Goal: Communication & Community: Answer question/provide support

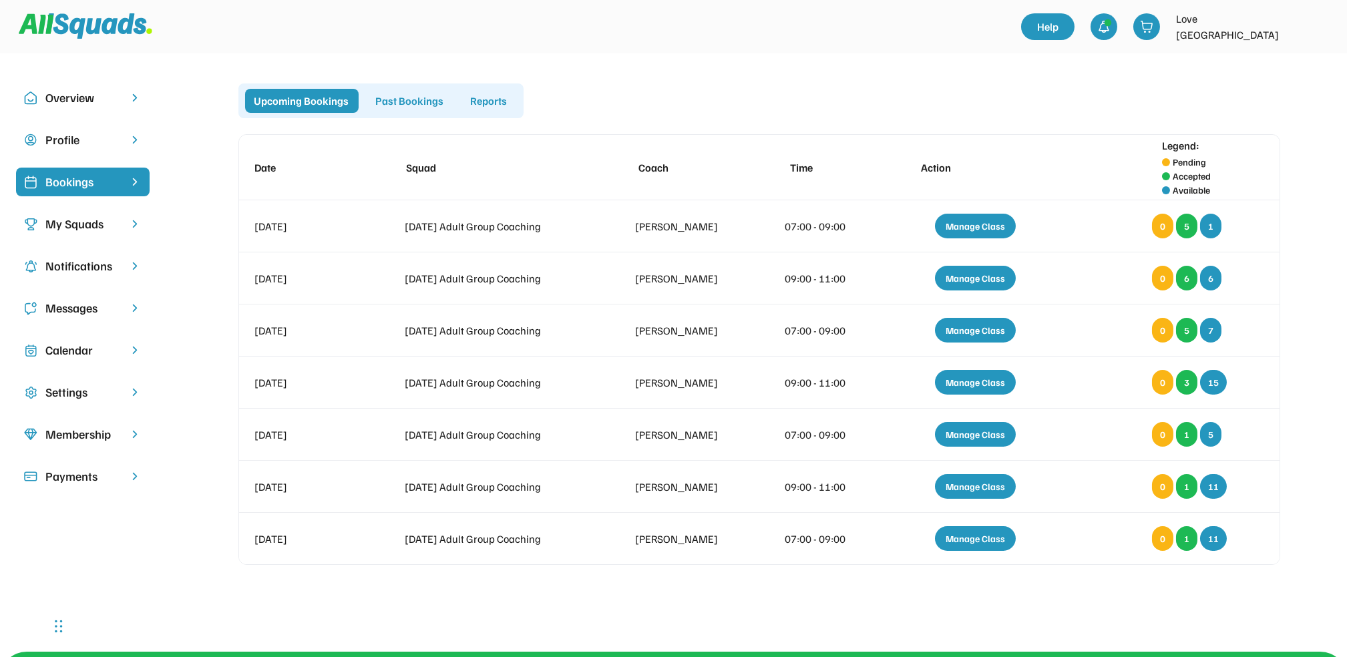
click at [62, 307] on div "Messages" at bounding box center [82, 308] width 75 height 18
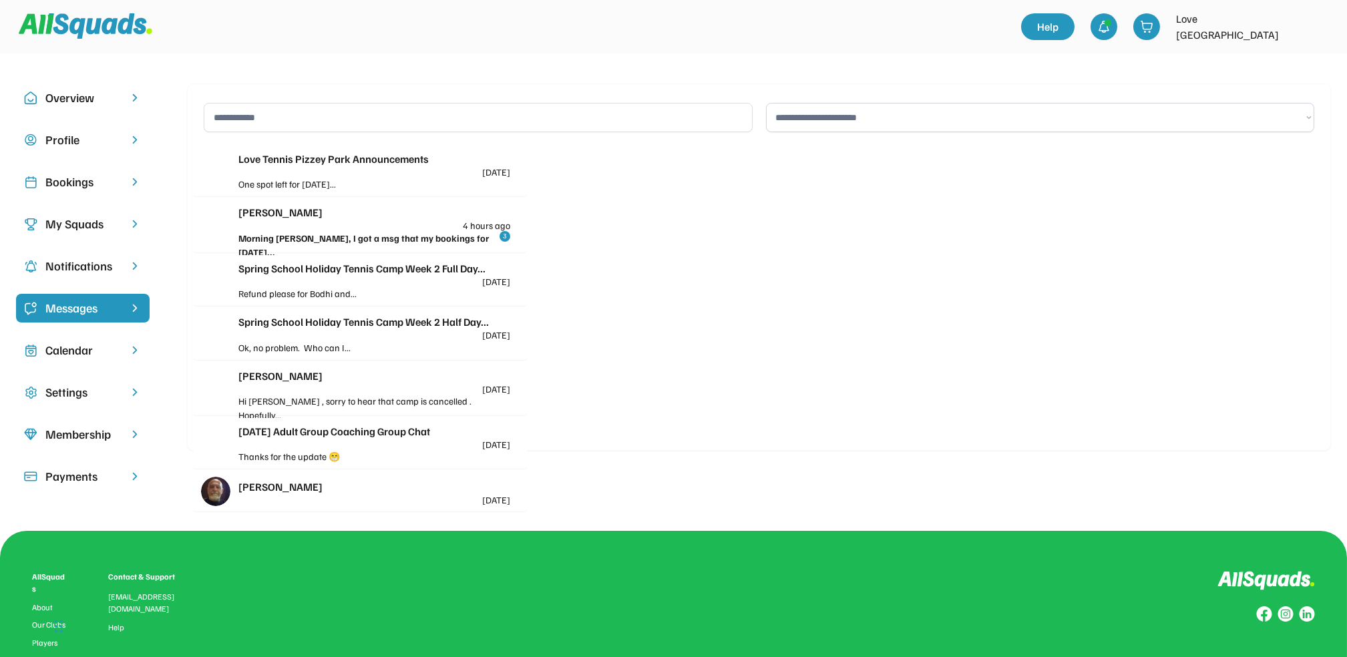
click at [321, 221] on div "[PERSON_NAME] 4 hours ago" at bounding box center [374, 217] width 272 height 26
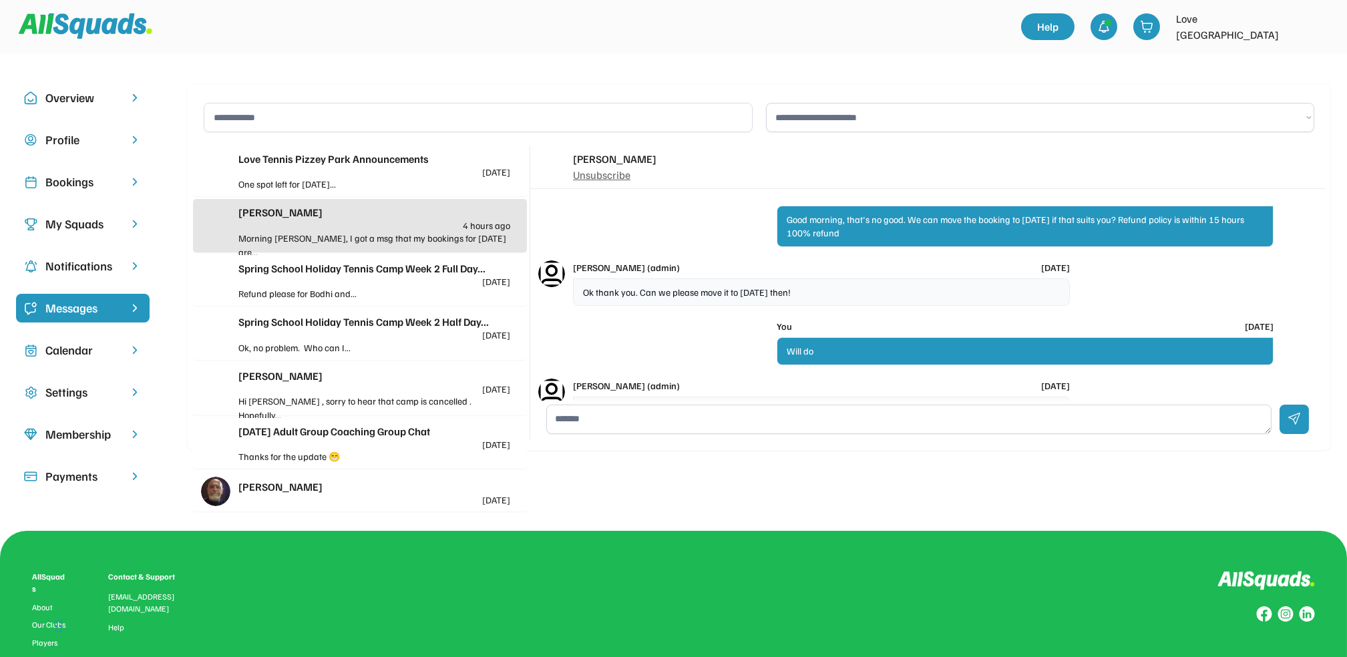
scroll to position [206, 0]
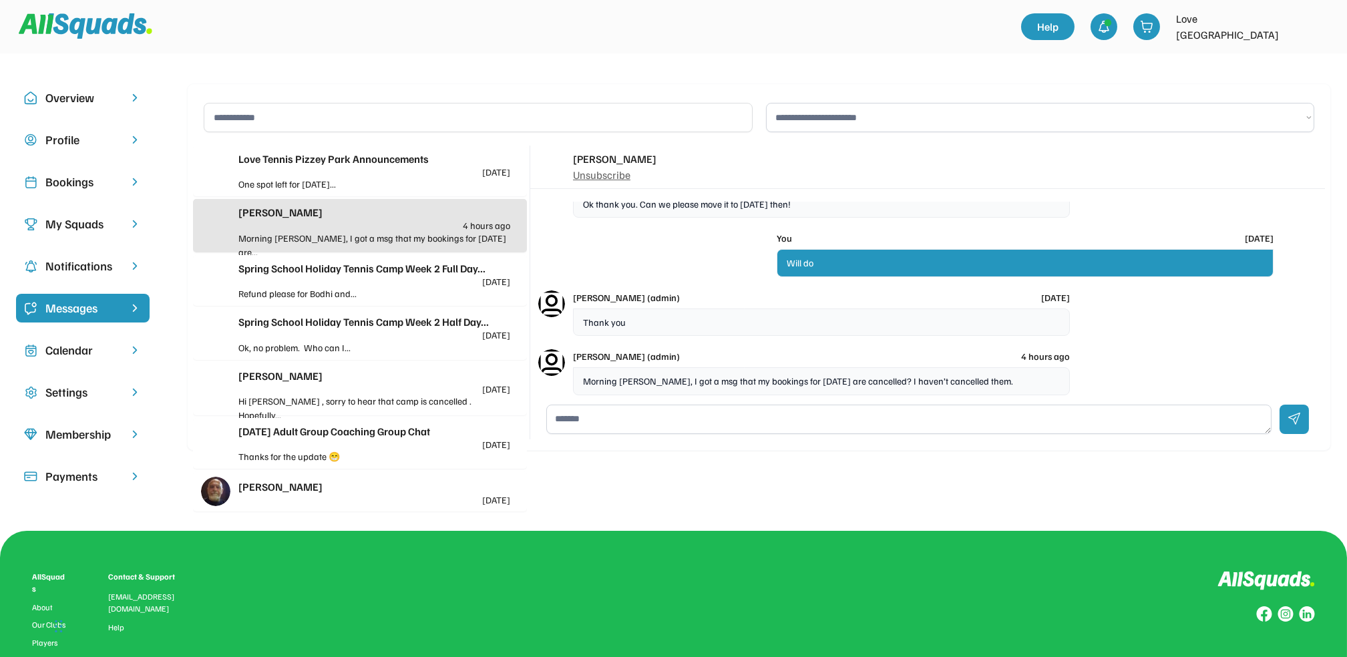
click at [358, 335] on div "Spring School Holiday Tennis Camp Week 2 Half Day... [DATE]" at bounding box center [374, 327] width 272 height 26
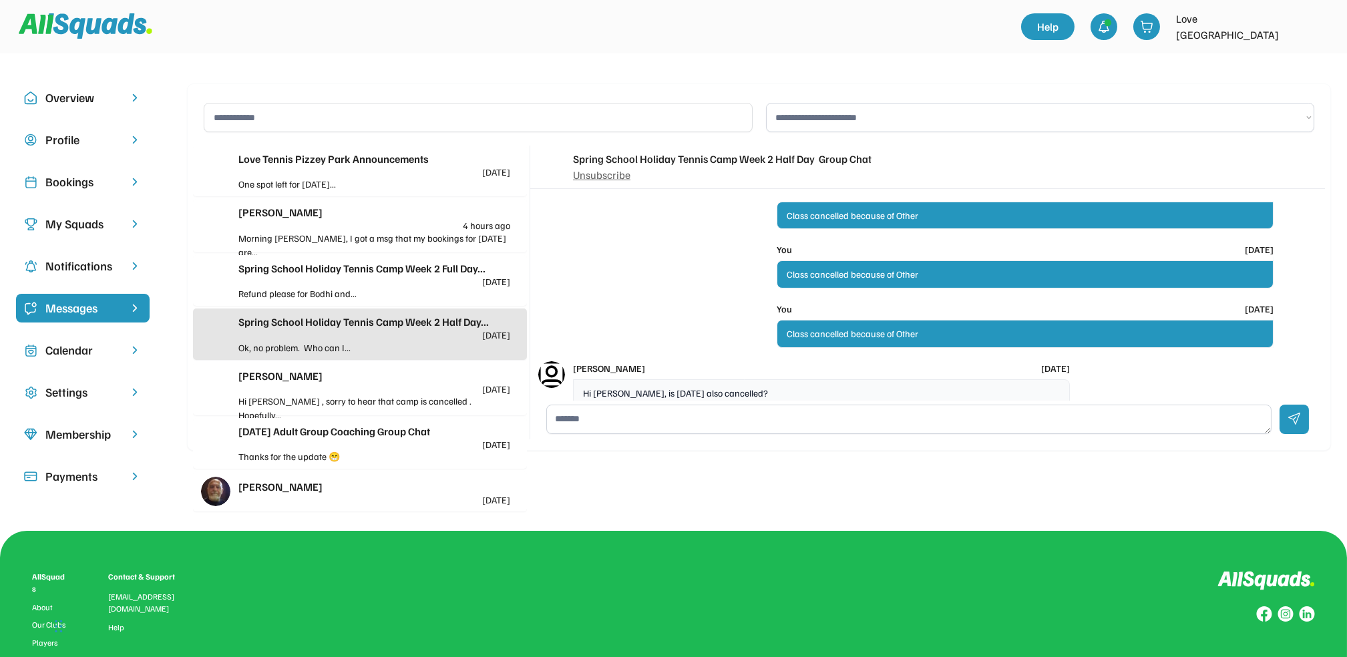
scroll to position [470, 0]
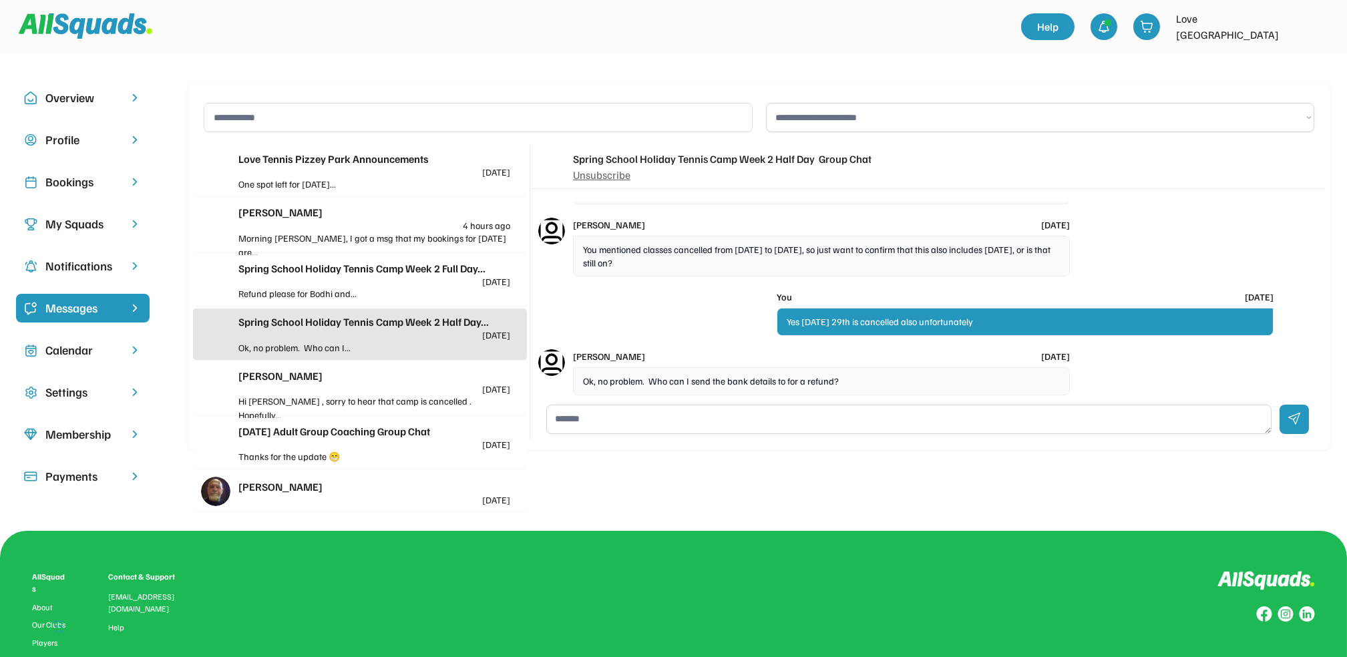
click at [588, 431] on textarea at bounding box center [908, 419] width 725 height 29
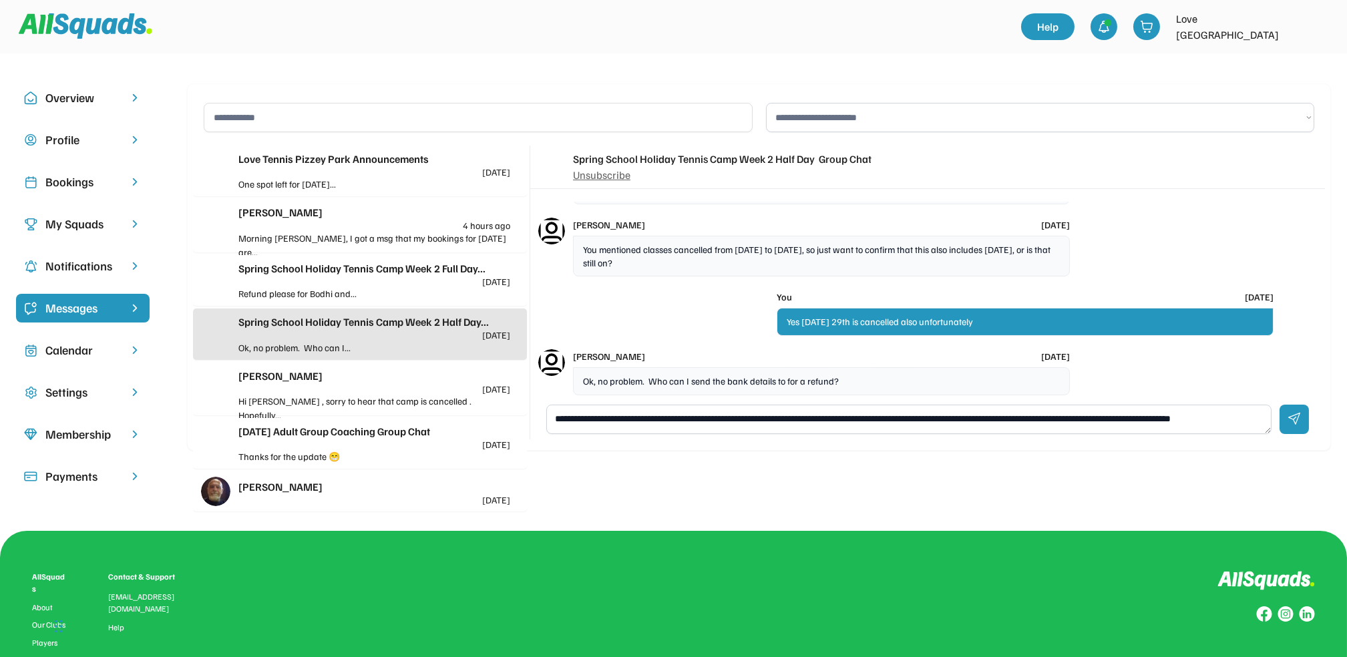
scroll to position [5, 0]
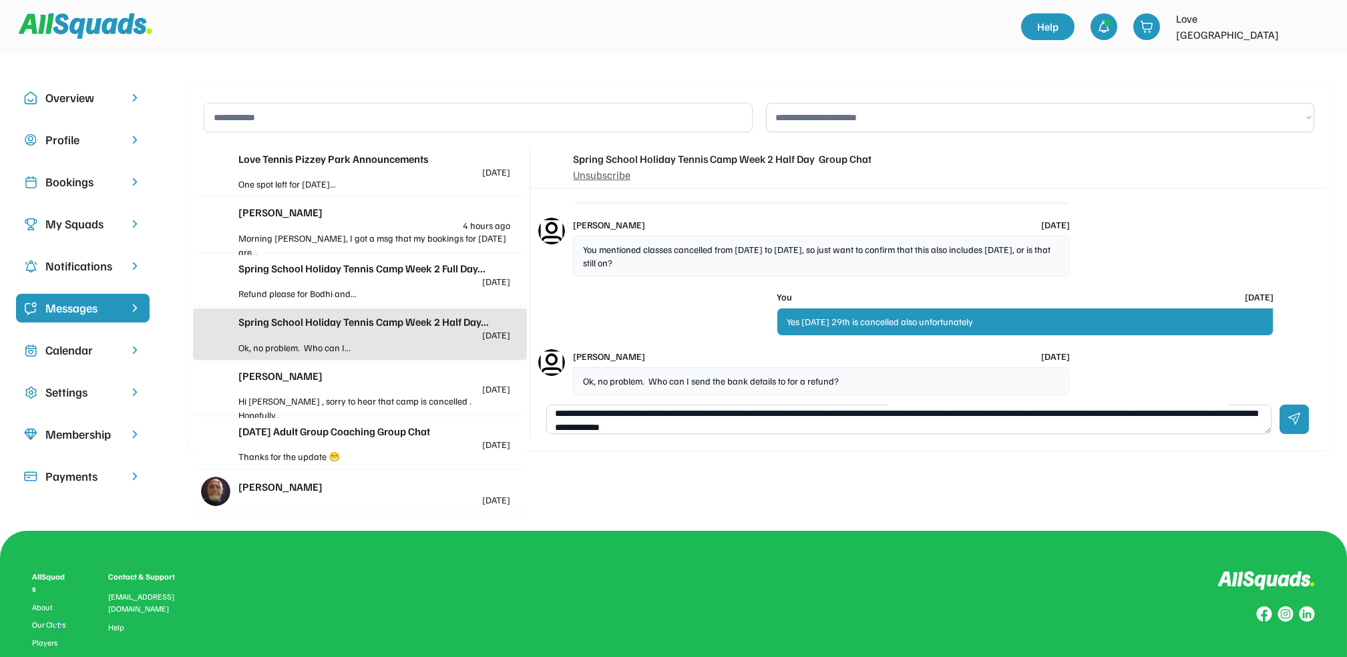
type textarea "**********"
click at [1301, 415] on div at bounding box center [1294, 419] width 29 height 29
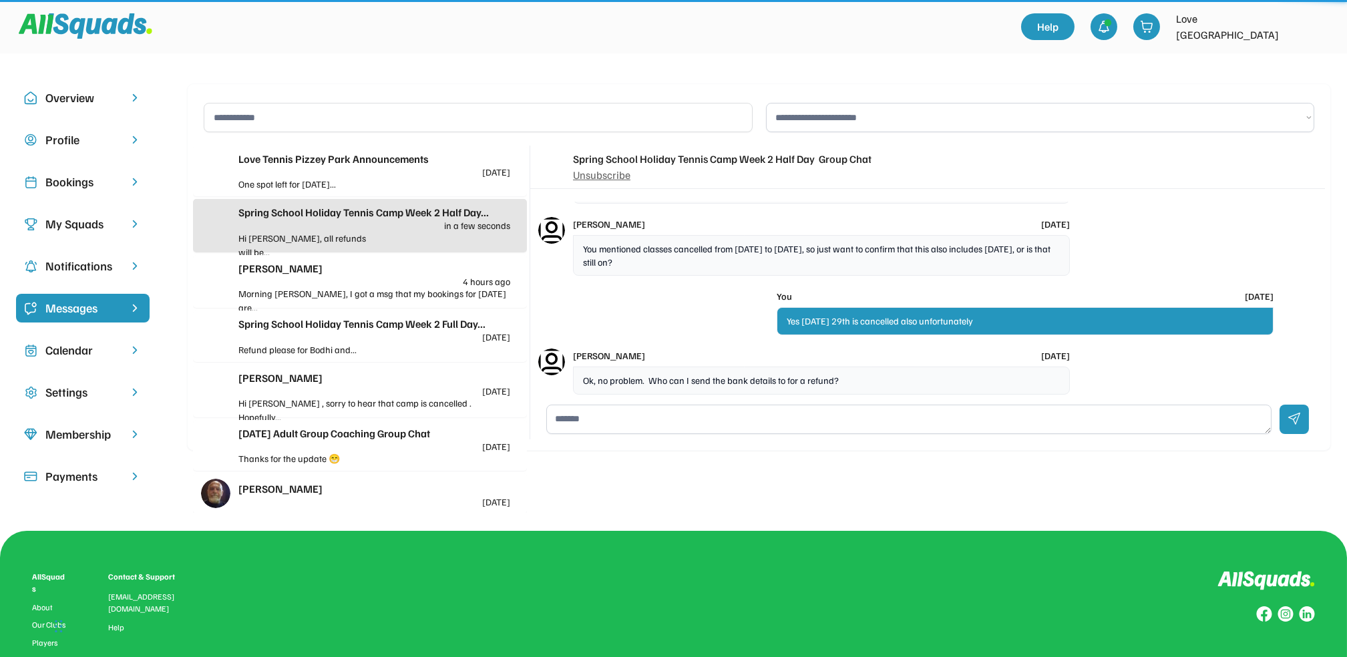
scroll to position [0, 0]
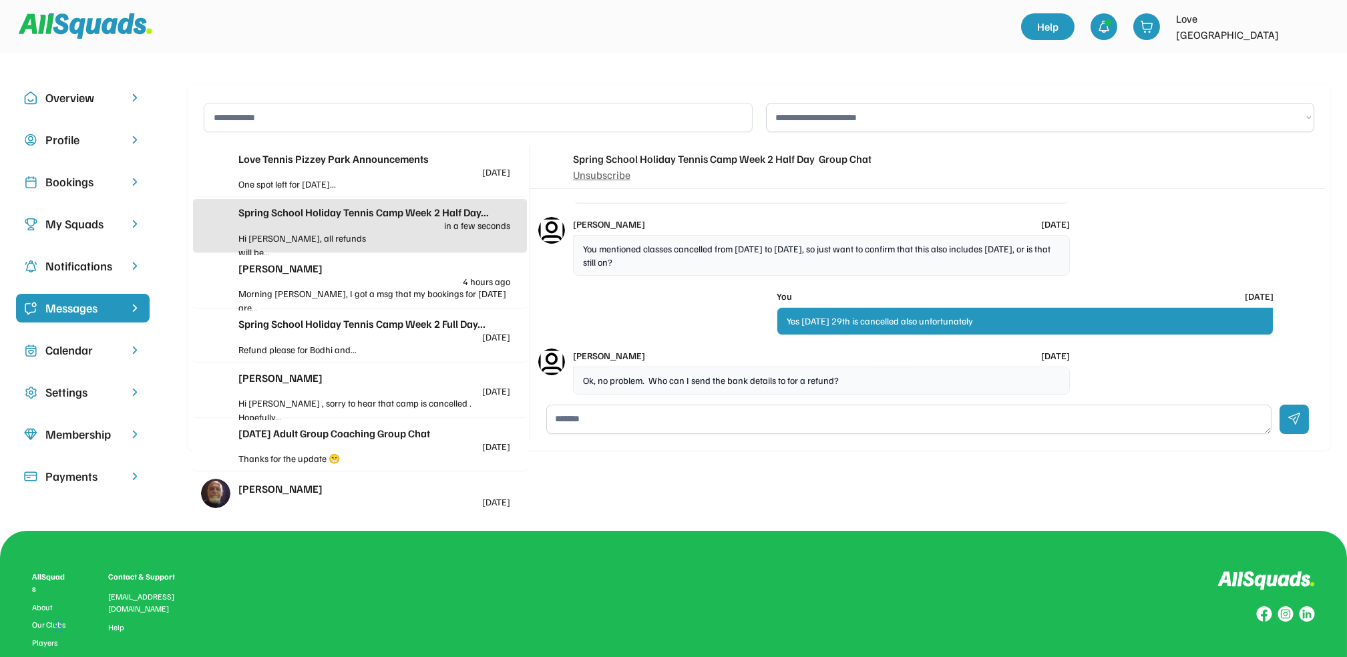
click at [321, 283] on div "[PERSON_NAME] 4 hours ago" at bounding box center [374, 274] width 272 height 26
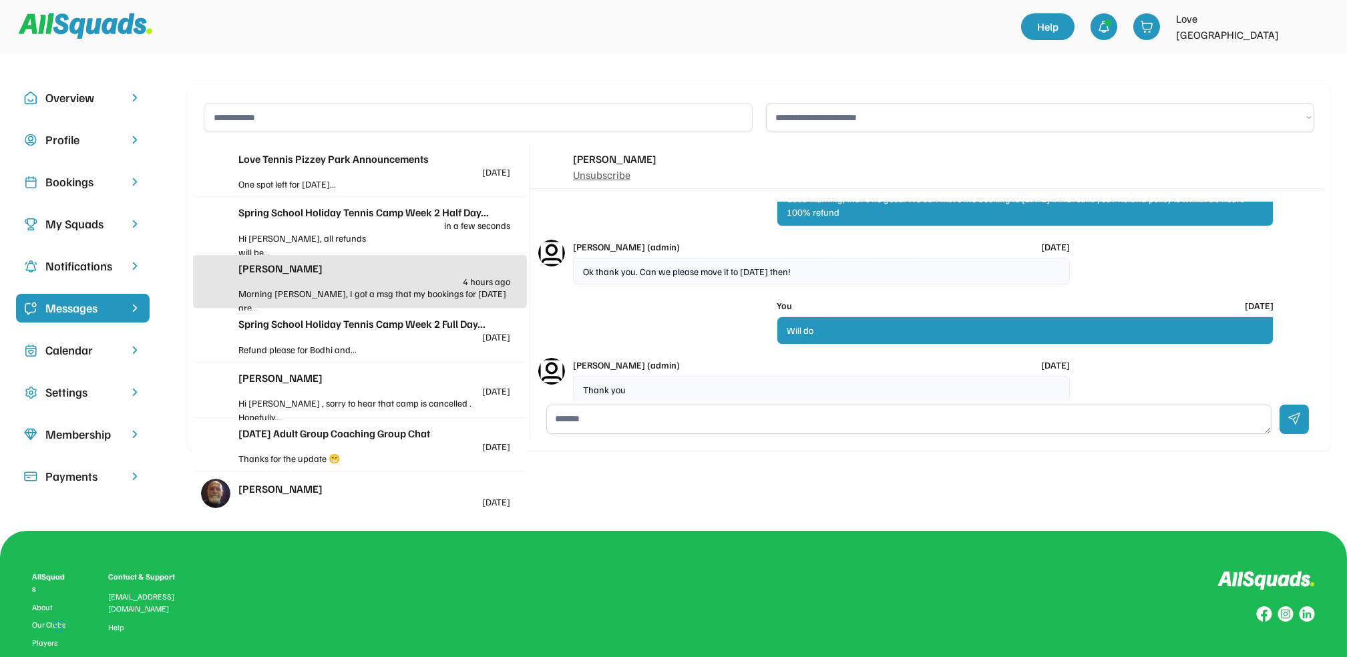
scroll to position [207, 0]
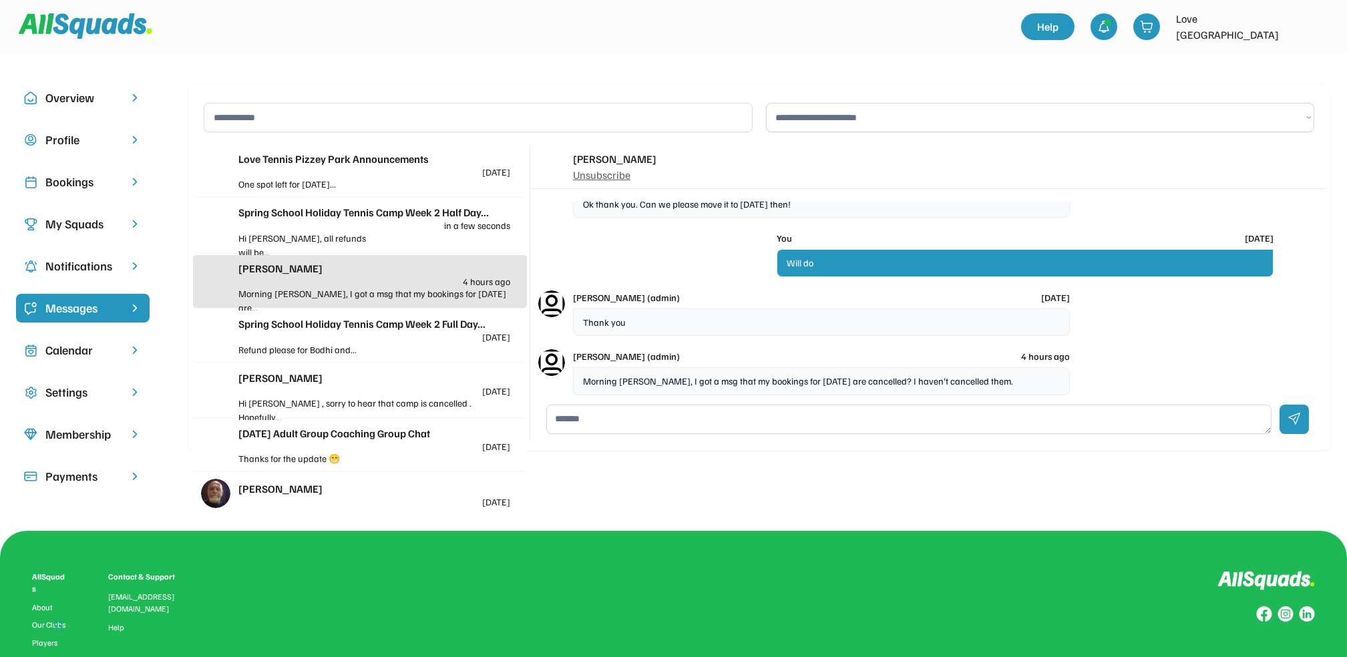
click at [581, 423] on textarea at bounding box center [908, 419] width 725 height 29
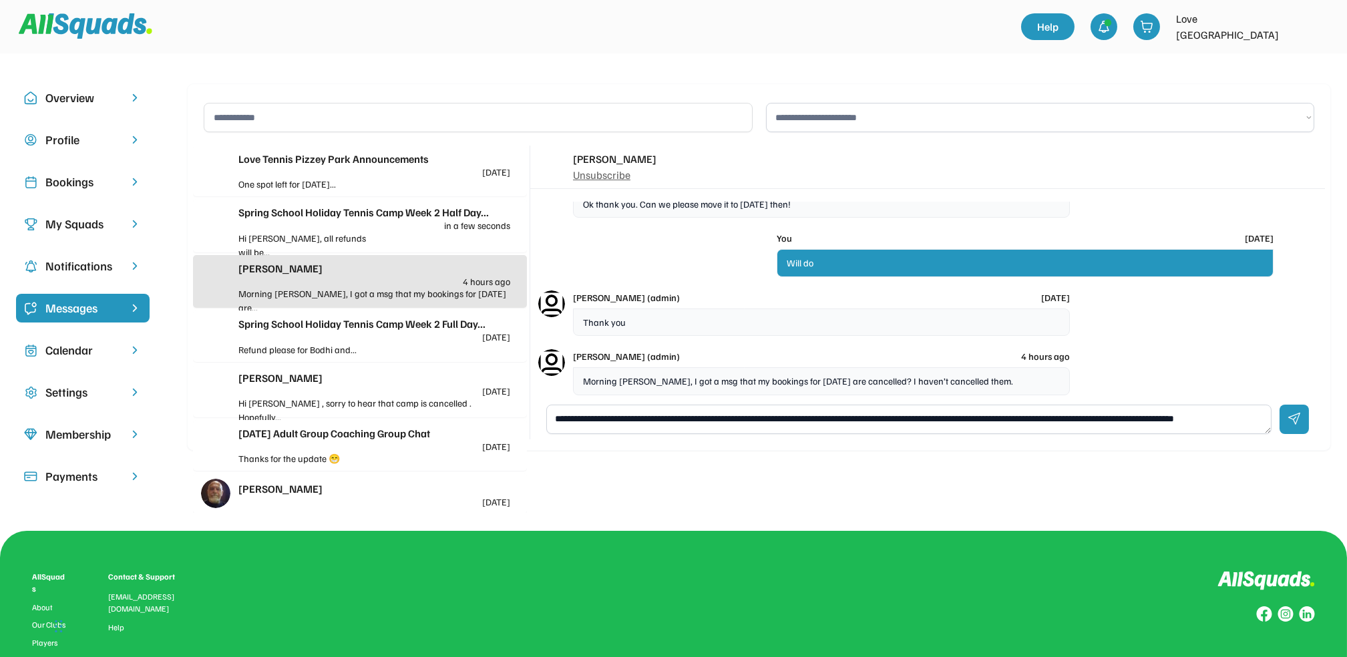
scroll to position [5, 0]
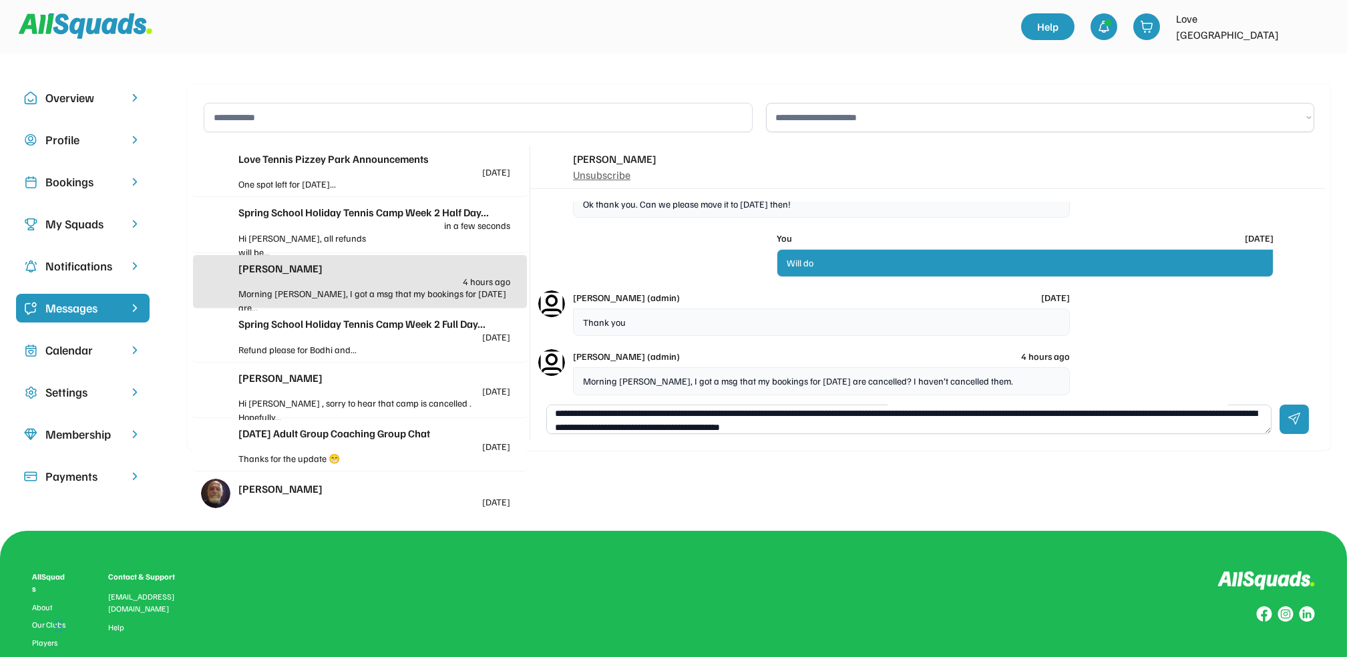
type textarea "**********"
click at [1299, 420] on div at bounding box center [1294, 419] width 29 height 29
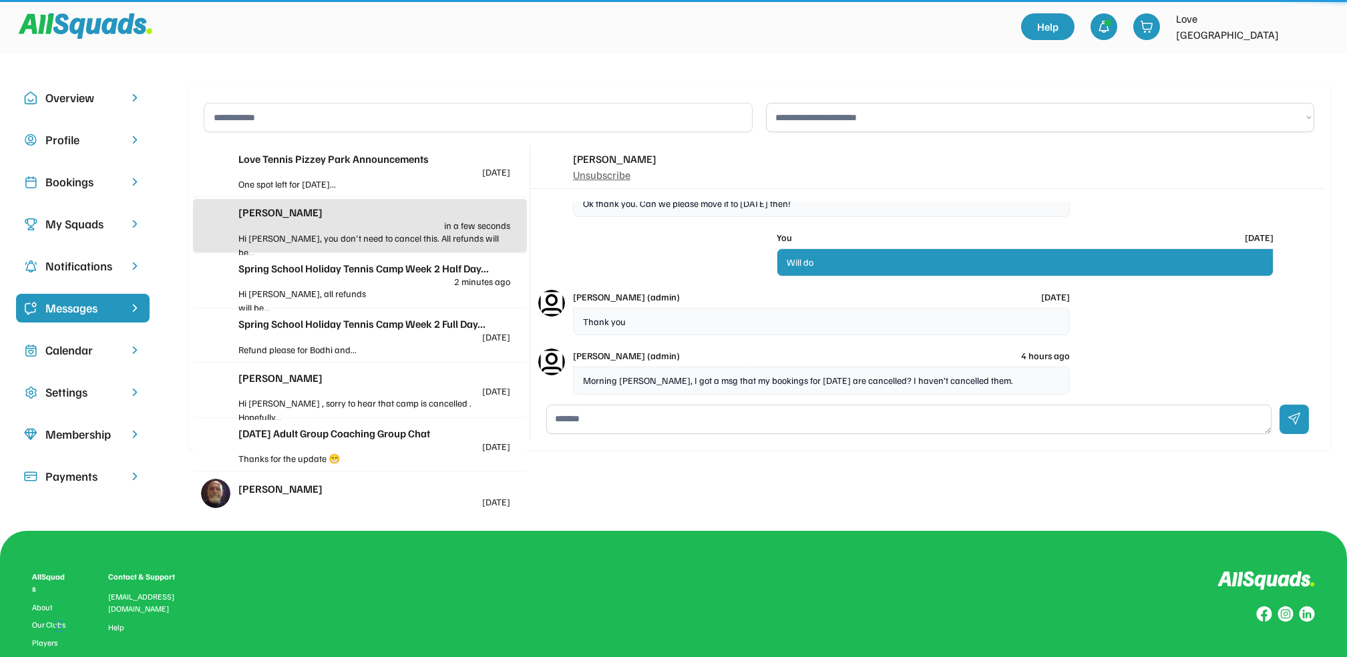
scroll to position [0, 0]
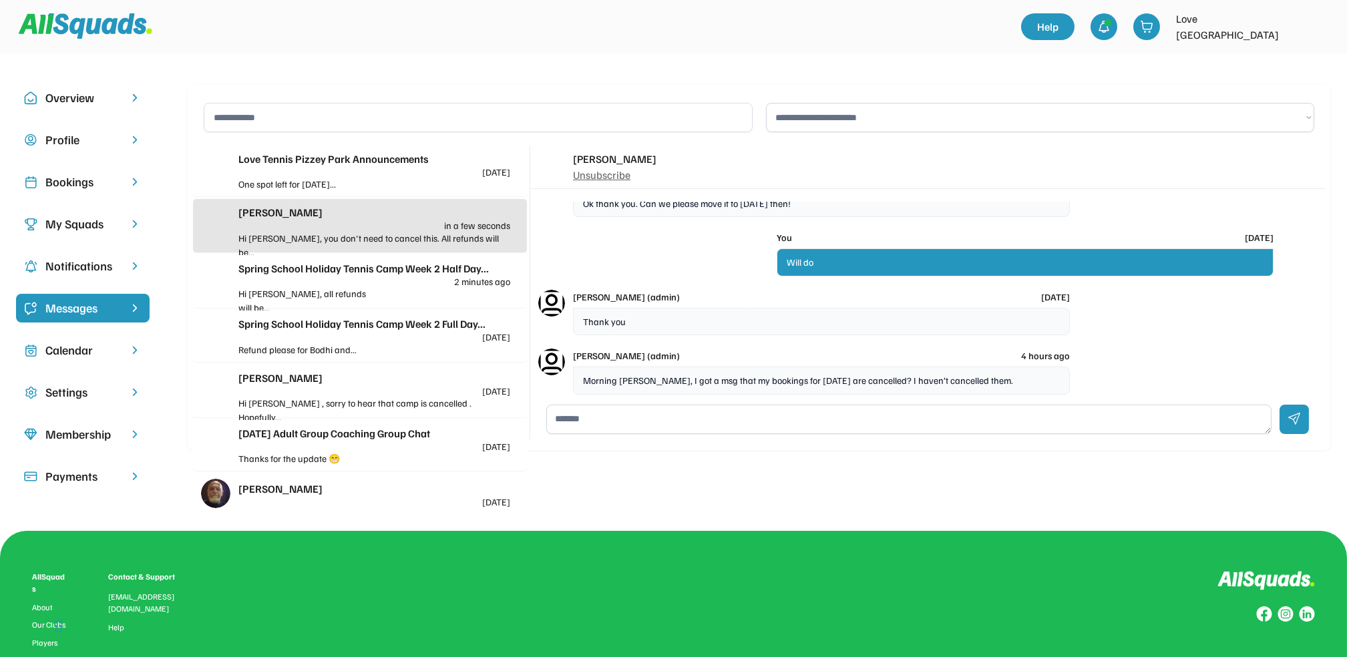
click at [403, 327] on div "Spring School Holiday Tennis Camp Week 2 Full Day..." at bounding box center [374, 324] width 272 height 16
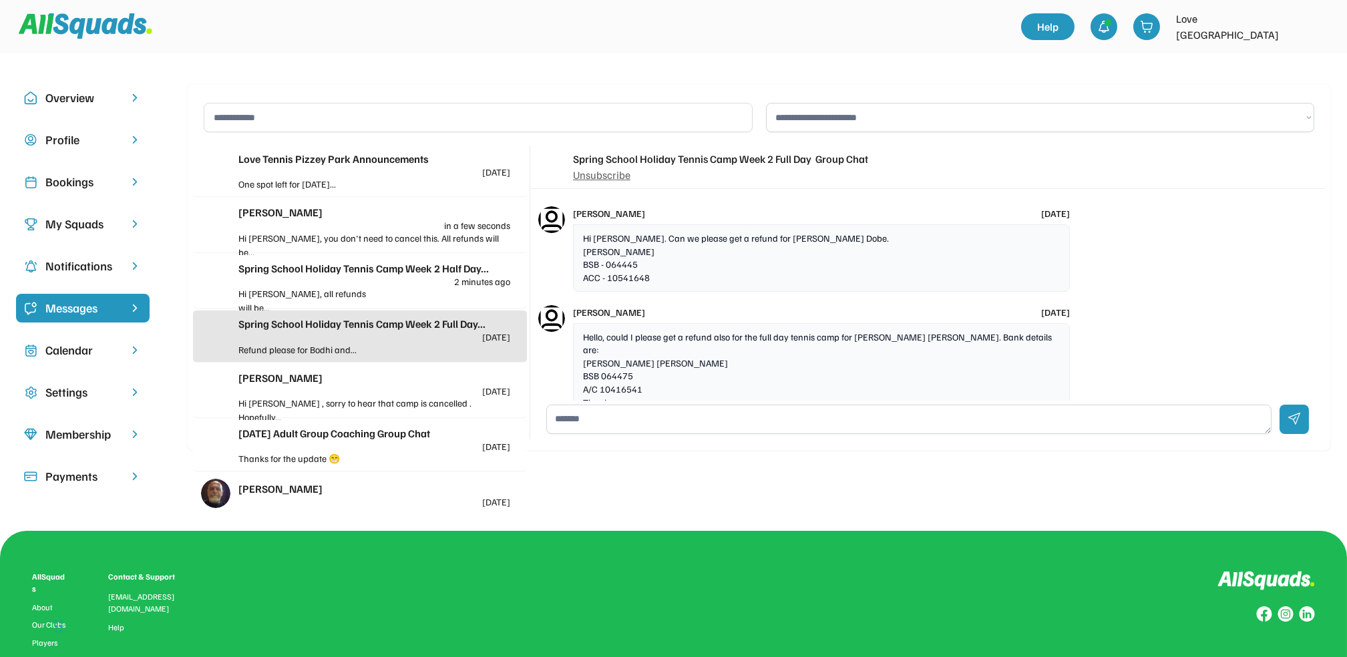
scroll to position [2421, 0]
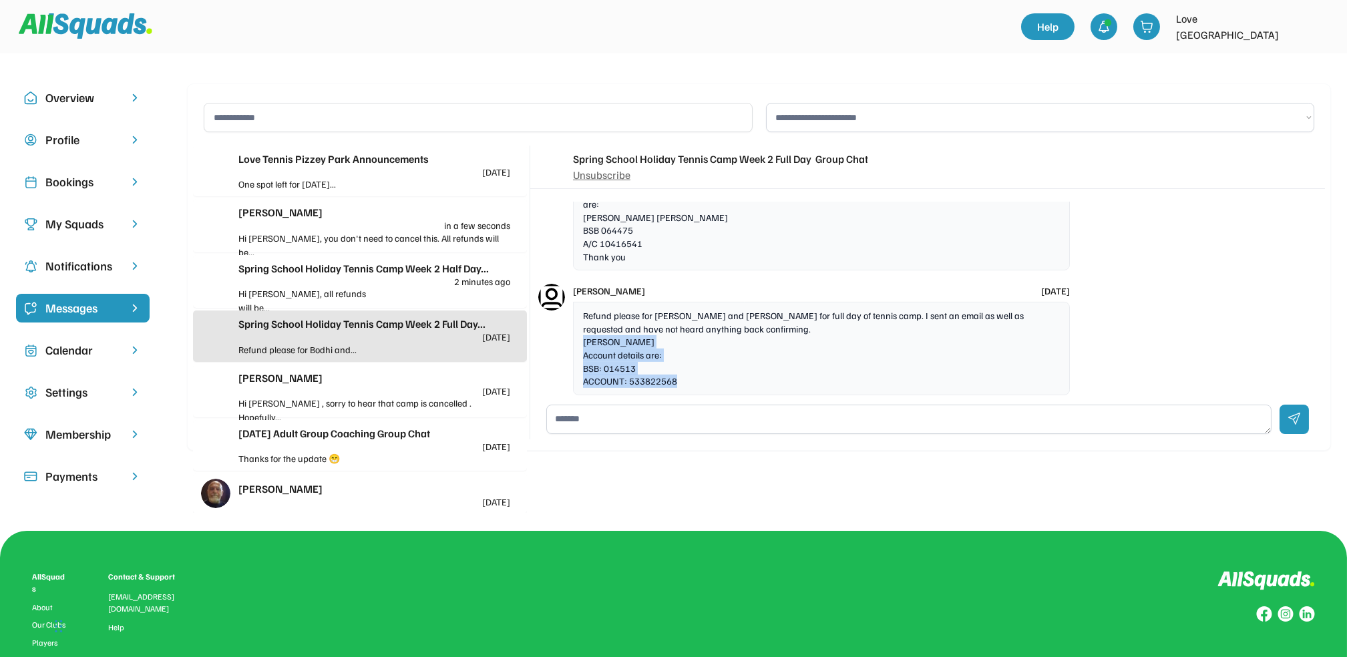
drag, startPoint x: 689, startPoint y: 381, endPoint x: 574, endPoint y: 335, distance: 123.6
click at [574, 335] on div "Refund please for [PERSON_NAME] and [PERSON_NAME] for full day of tennis camp. …" at bounding box center [821, 349] width 497 height 94
drag, startPoint x: 574, startPoint y: 335, endPoint x: 609, endPoint y: 346, distance: 36.3
copy div "[PERSON_NAME] Account details are: BSB: 014513 ACCOUNT: 533822568"
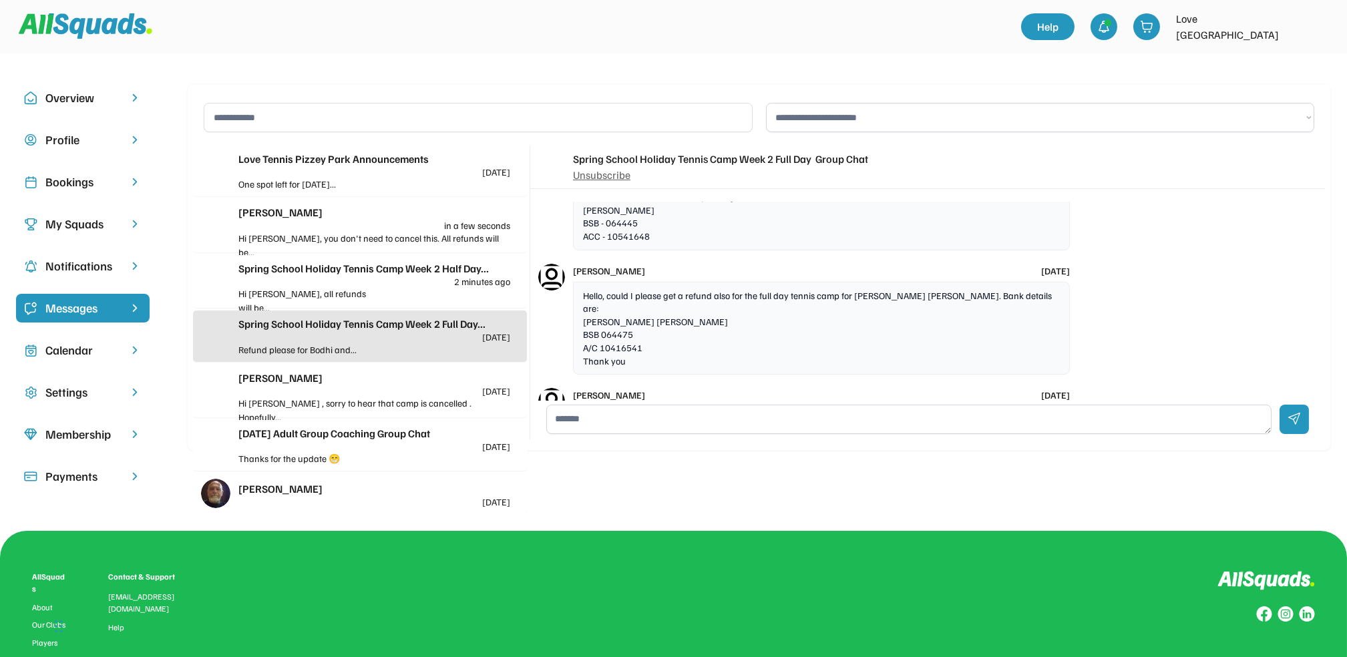
scroll to position [2332, 0]
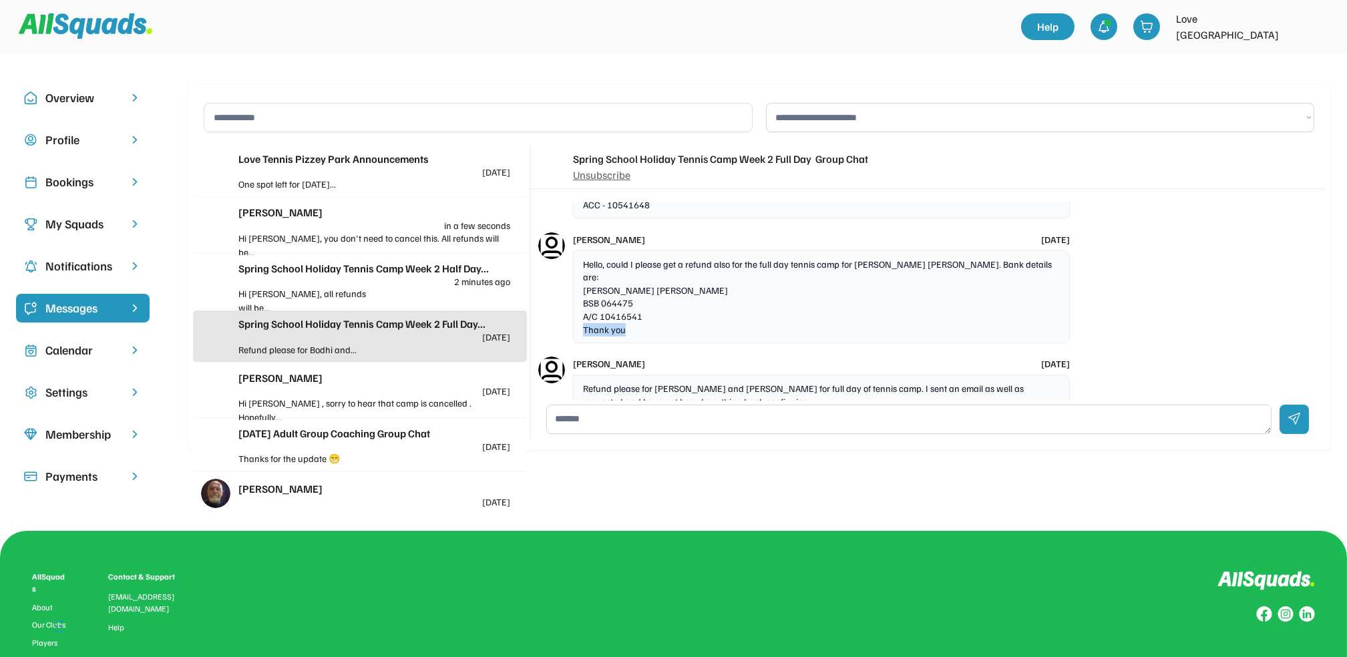
drag, startPoint x: 654, startPoint y: 331, endPoint x: 579, endPoint y: 331, distance: 75.5
click at [579, 331] on div "Hello, could I please get a refund also for the full day tennis camp for [PERSO…" at bounding box center [821, 298] width 497 height 94
drag, startPoint x: 579, startPoint y: 331, endPoint x: 667, endPoint y: 323, distance: 88.5
click at [702, 329] on div "Hello, could I please get a refund also for the full day tennis camp for [PERSO…" at bounding box center [821, 298] width 497 height 94
drag, startPoint x: 581, startPoint y: 295, endPoint x: 643, endPoint y: 322, distance: 67.9
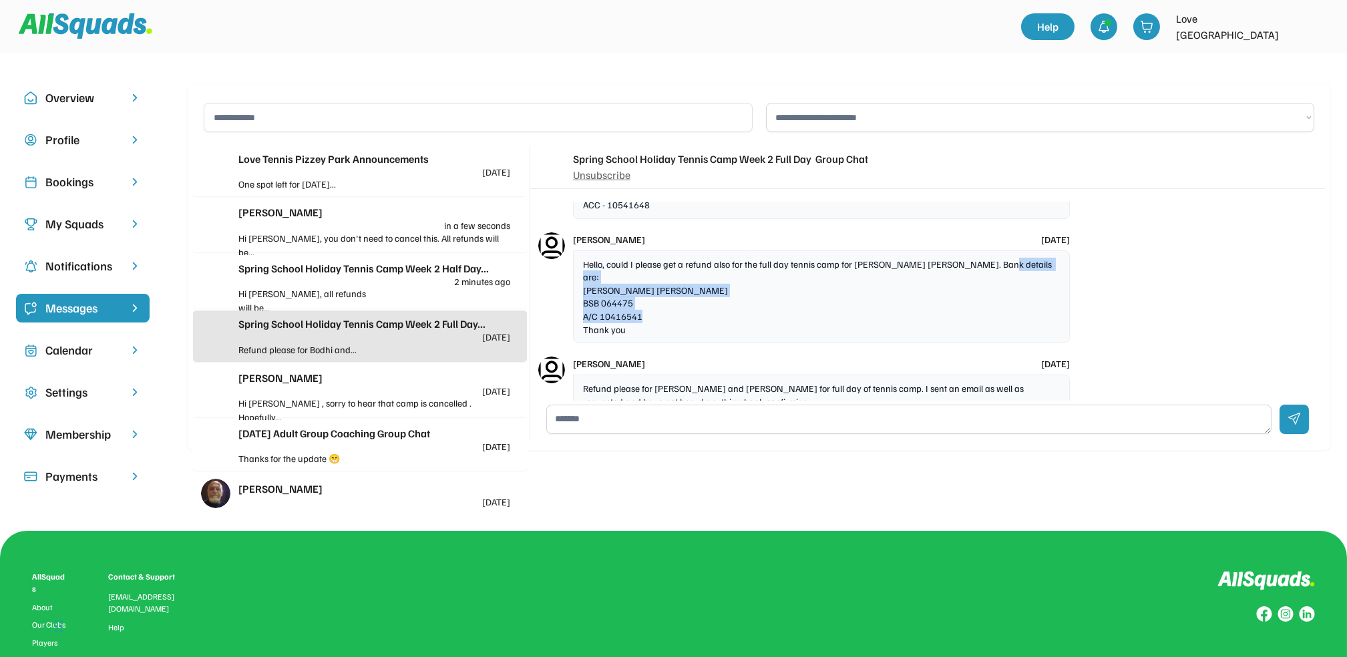
click at [643, 322] on div "Hello, could I please get a refund also for the full day tennis camp for [PERSO…" at bounding box center [821, 298] width 497 height 94
drag, startPoint x: 643, startPoint y: 322, endPoint x: 623, endPoint y: 313, distance: 22.1
copy div "[PERSON_NAME] [PERSON_NAME] BSB 064475 A/C 10416541"
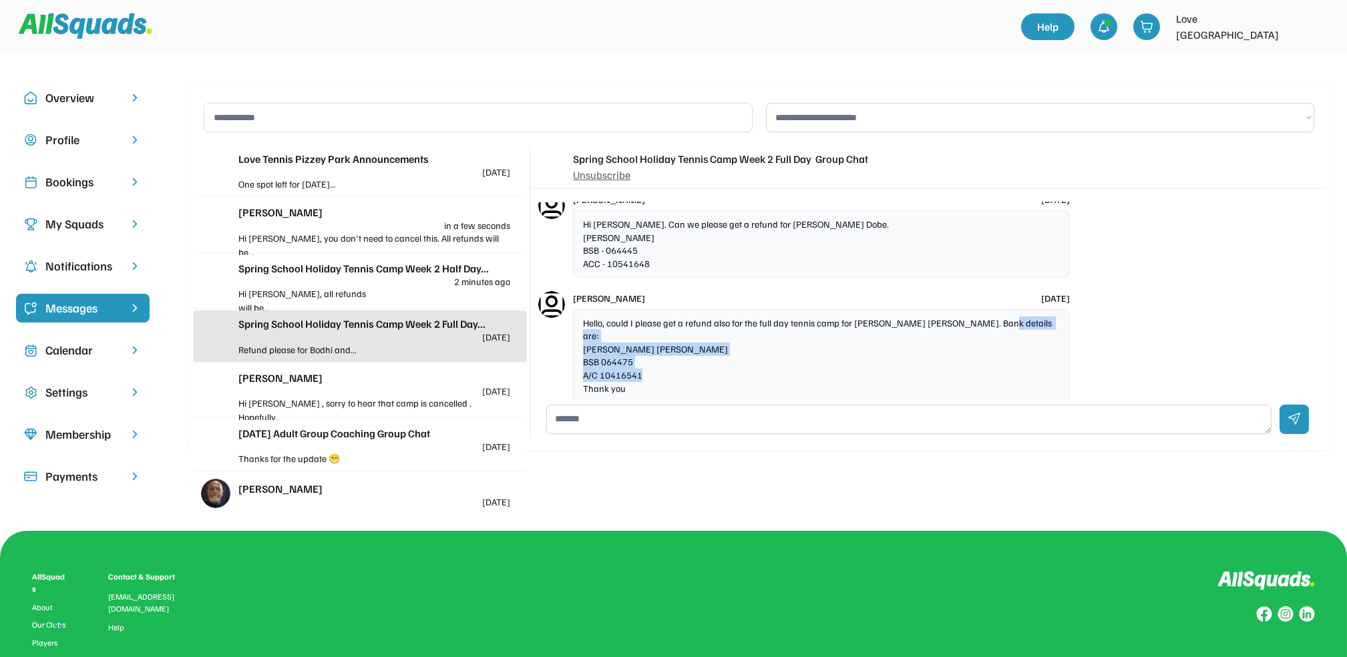
scroll to position [2243, 0]
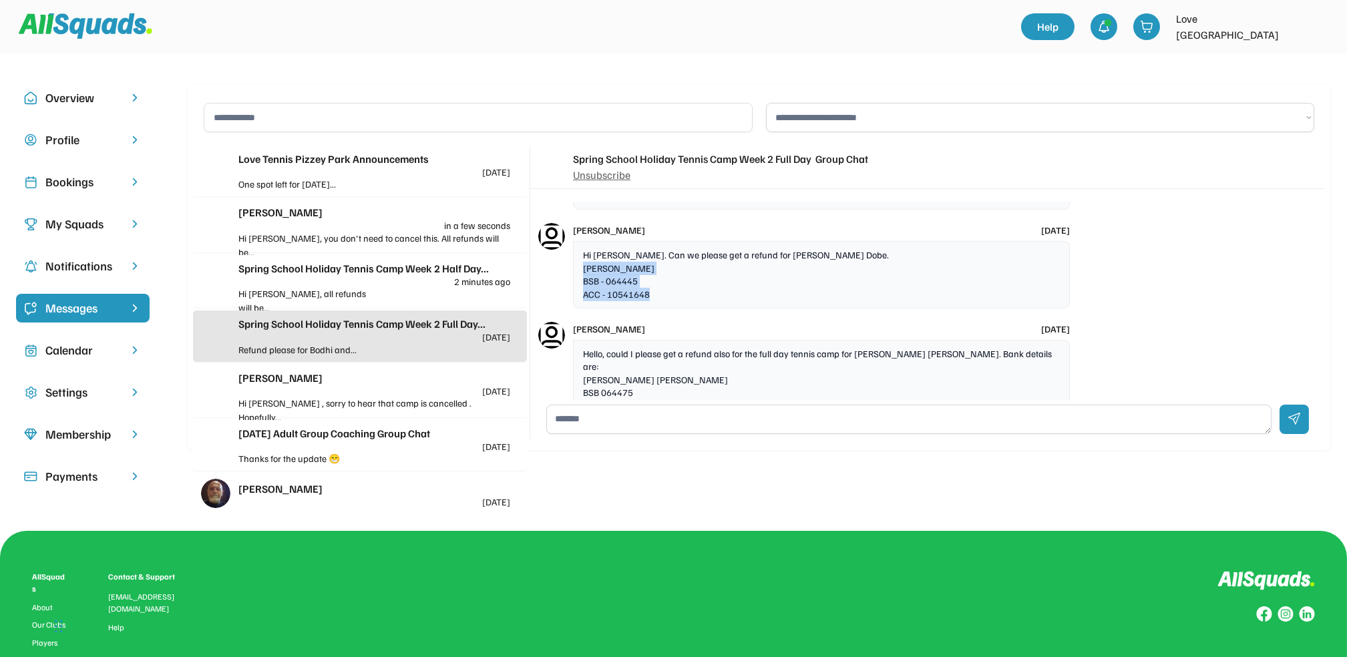
drag, startPoint x: 580, startPoint y: 286, endPoint x: 659, endPoint y: 307, distance: 81.5
click at [659, 307] on div "Hi [PERSON_NAME]. Can we please get a refund for [PERSON_NAME] Dobe. [PERSON_NA…" at bounding box center [821, 274] width 497 height 67
drag, startPoint x: 659, startPoint y: 307, endPoint x: 623, endPoint y: 295, distance: 37.4
copy div "[PERSON_NAME] BSB - 064445 ACC - 10541648"
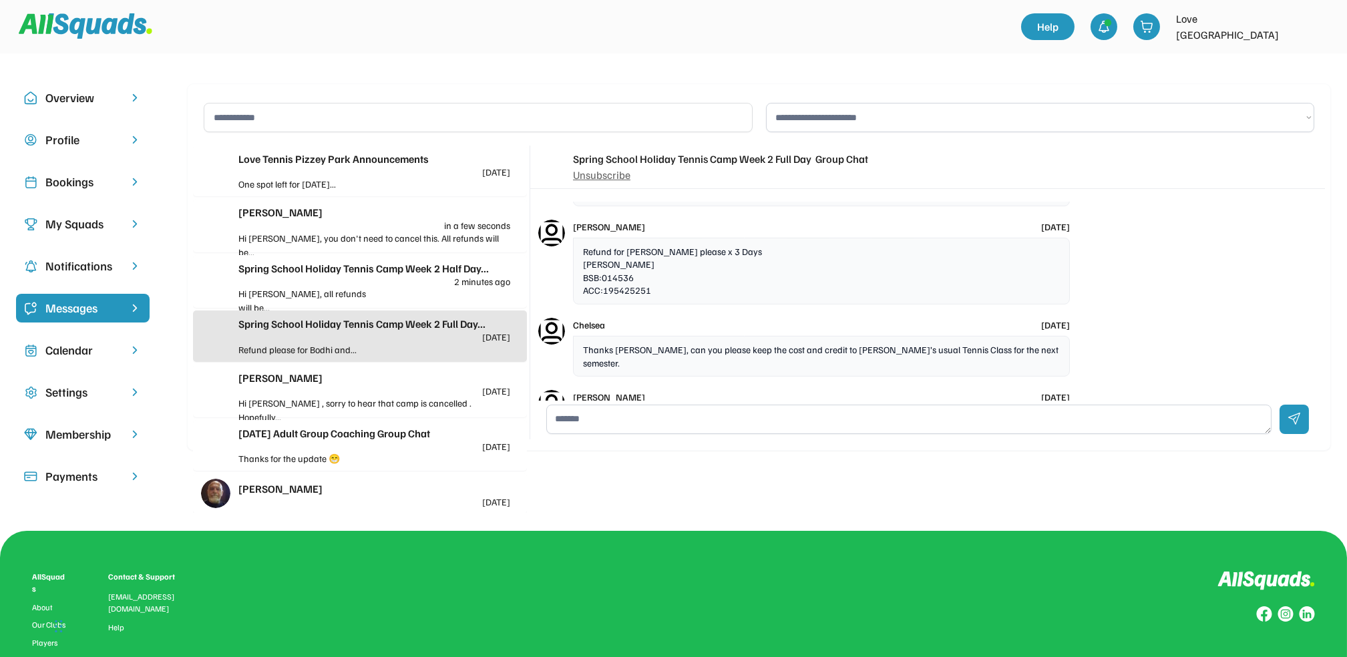
scroll to position [2065, 0]
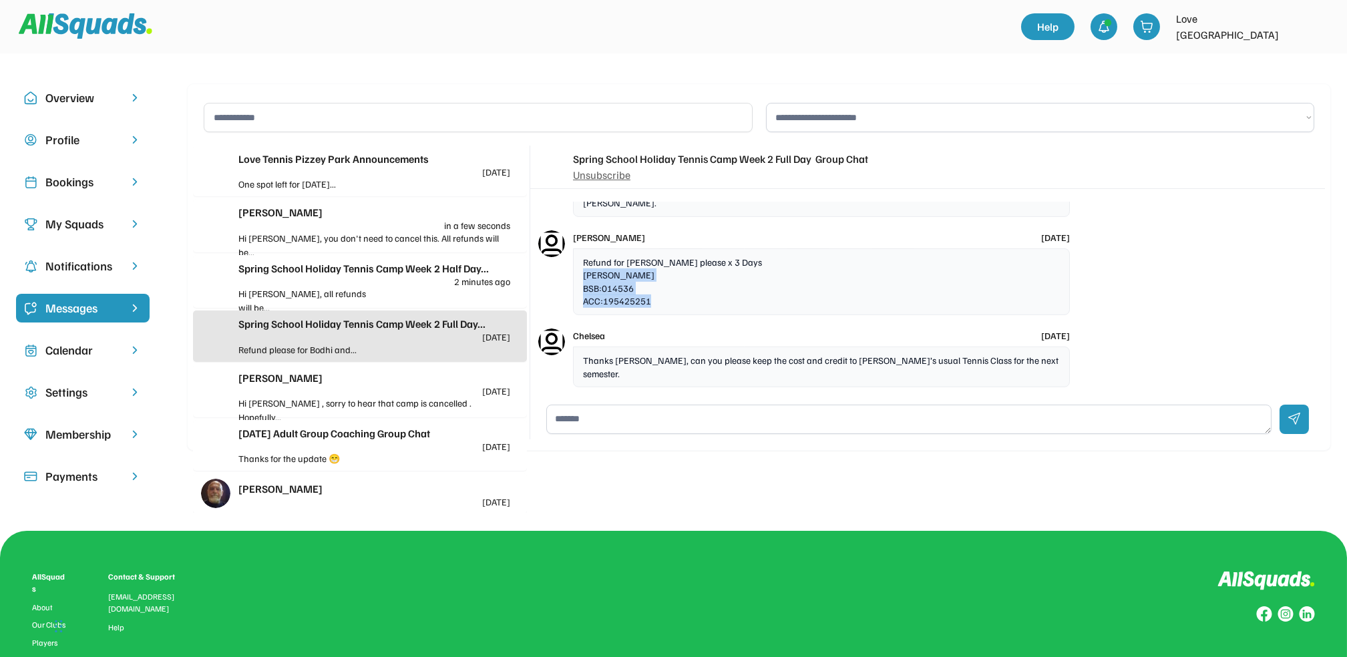
drag, startPoint x: 585, startPoint y: 287, endPoint x: 661, endPoint y: 323, distance: 84.9
click at [661, 315] on div "Refund for [PERSON_NAME] please x 3 Days [PERSON_NAME] BSB:014536 ACC:195425251" at bounding box center [821, 282] width 497 height 67
drag, startPoint x: 661, startPoint y: 323, endPoint x: 621, endPoint y: 307, distance: 43.2
copy div "[PERSON_NAME] BSB:014536 ACC:195425251"
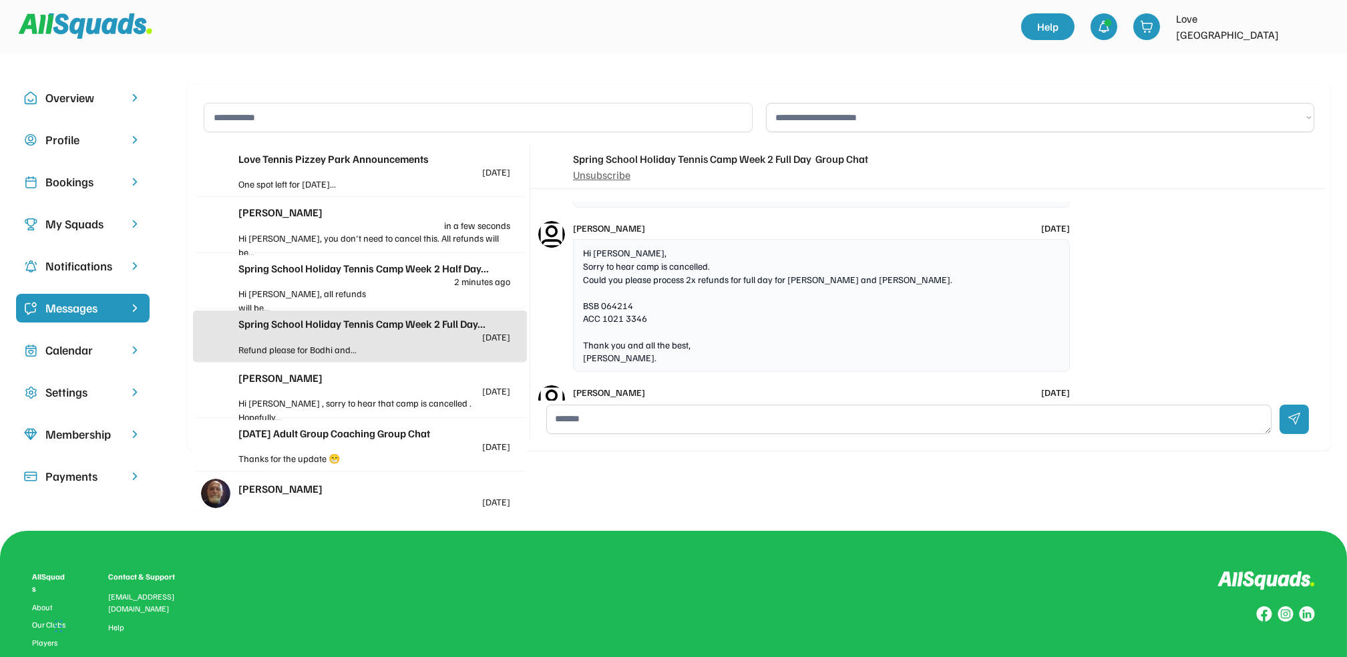
scroll to position [1886, 0]
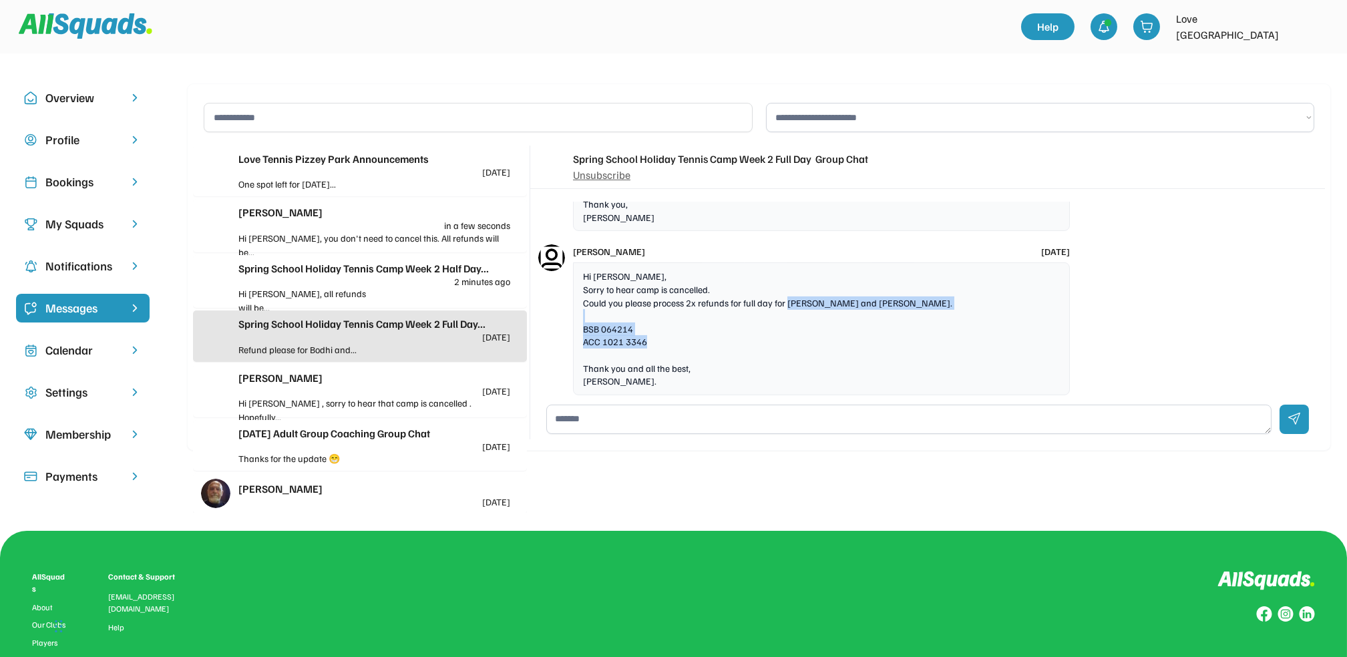
drag, startPoint x: 786, startPoint y: 307, endPoint x: 863, endPoint y: 350, distance: 88.2
click at [863, 350] on div "Hi [PERSON_NAME], Sorry to hear camp is cancelled. Could you please process 2x …" at bounding box center [821, 329] width 497 height 132
copy div "[PERSON_NAME] and [PERSON_NAME]. BSB 064214 ACC 1021 3346"
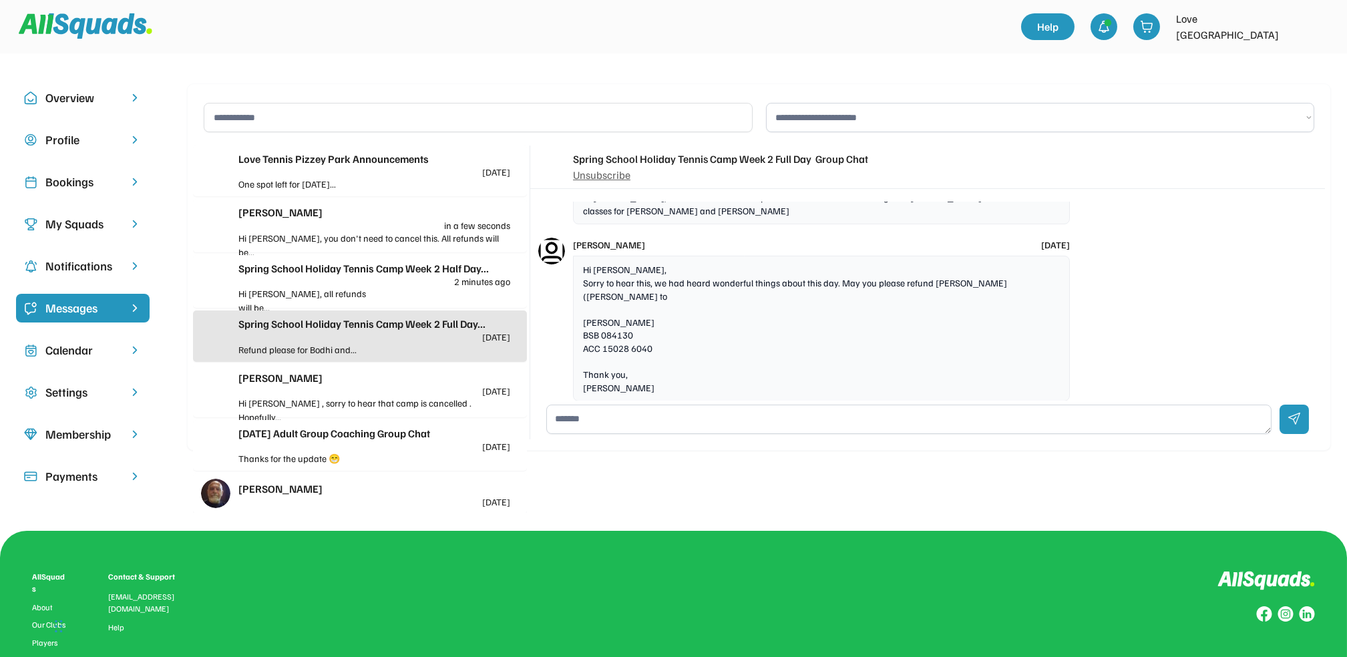
scroll to position [1708, 0]
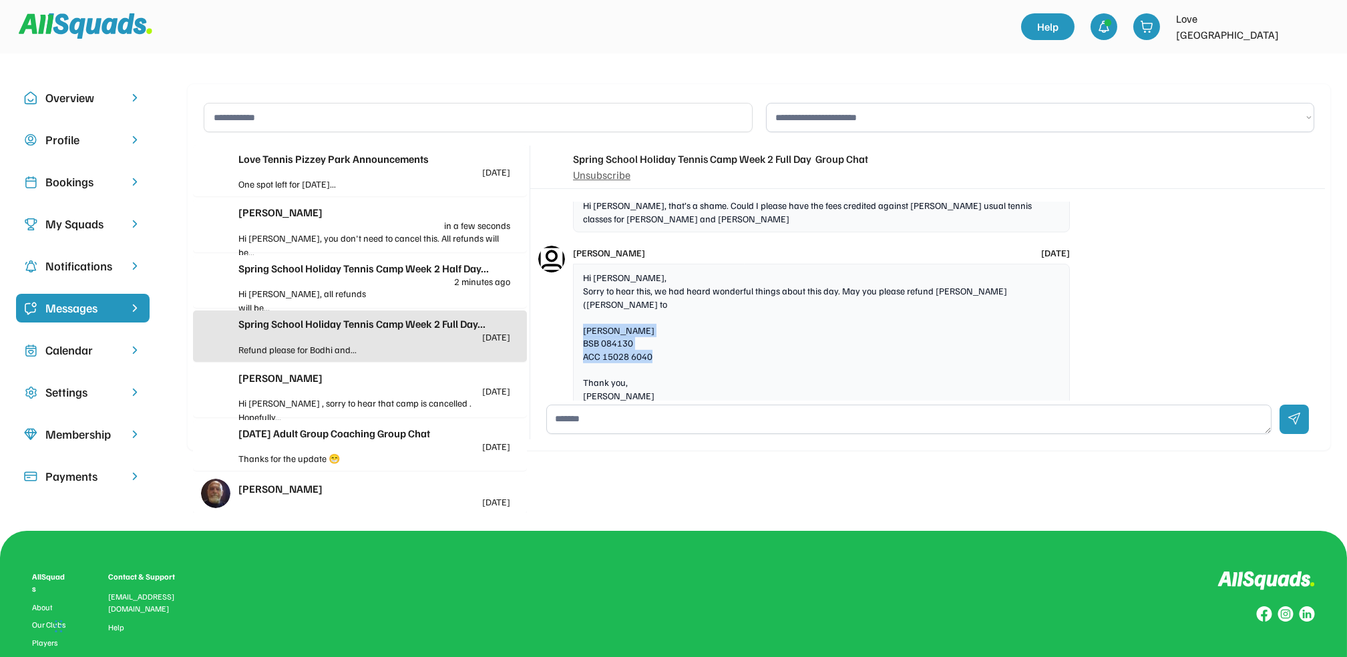
drag, startPoint x: 583, startPoint y: 319, endPoint x: 669, endPoint y: 351, distance: 92.6
click at [669, 351] on div "Hi [PERSON_NAME], Sorry to hear this, we had heard wonderful things about this …" at bounding box center [821, 337] width 497 height 146
drag, startPoint x: 669, startPoint y: 351, endPoint x: 600, endPoint y: 339, distance: 70.4
drag, startPoint x: 600, startPoint y: 339, endPoint x: 926, endPoint y: 307, distance: 327.6
click at [900, 327] on div "Hi [PERSON_NAME], Sorry to hear this, we had heard wonderful things about this …" at bounding box center [821, 337] width 497 height 146
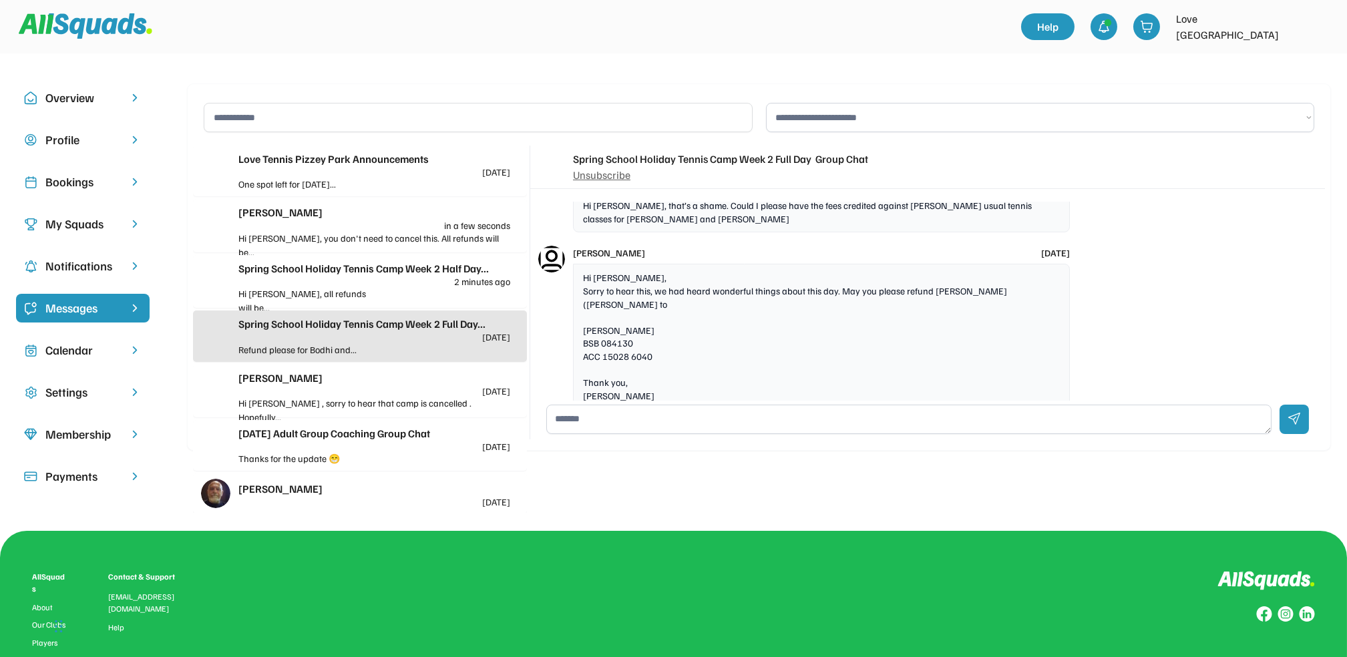
click at [933, 284] on div "Hi [PERSON_NAME], Sorry to hear this, we had heard wonderful things about this …" at bounding box center [821, 337] width 497 height 146
click at [933, 281] on div "Hi [PERSON_NAME], Sorry to hear this, we had heard wonderful things about this …" at bounding box center [821, 337] width 497 height 146
drag, startPoint x: 931, startPoint y: 280, endPoint x: 1035, endPoint y: 342, distance: 121.3
click at [1035, 342] on div "Hi [PERSON_NAME], Sorry to hear this, we had heard wonderful things about this …" at bounding box center [821, 337] width 497 height 146
copy div "[PERSON_NAME] ([PERSON_NAME] to [PERSON_NAME] BSB 084130 ACC 15028 6040"
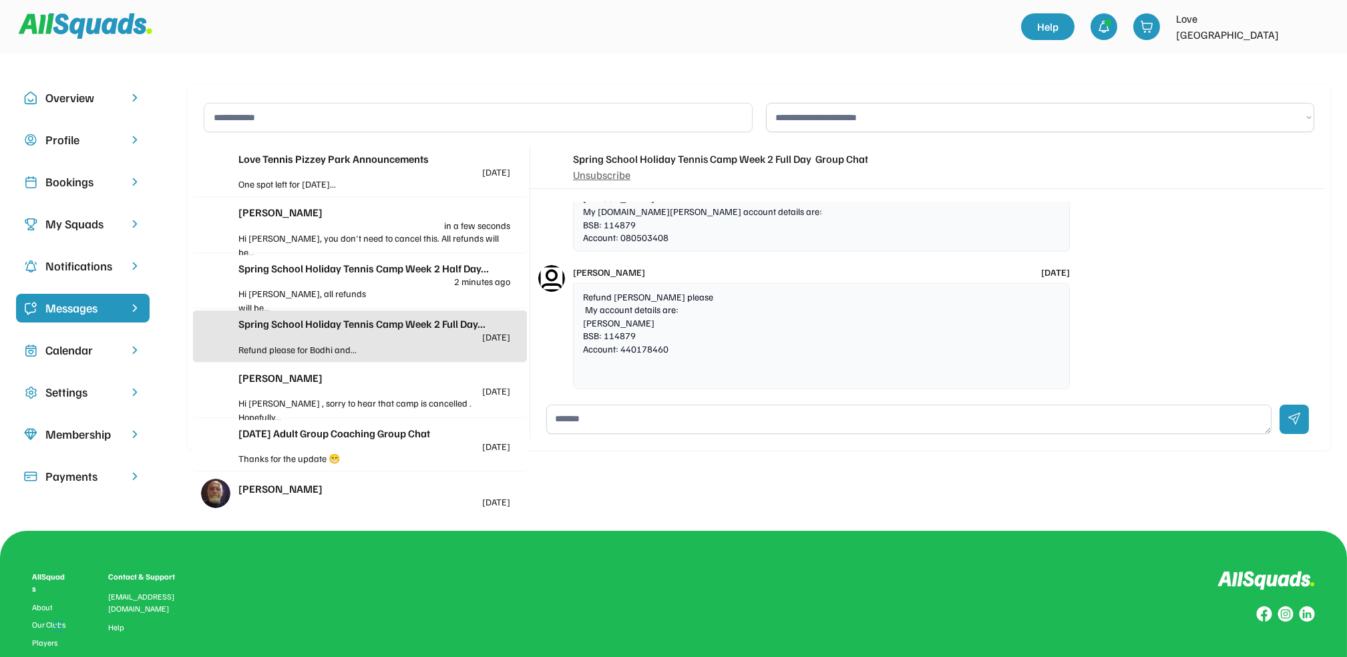
scroll to position [1352, 0]
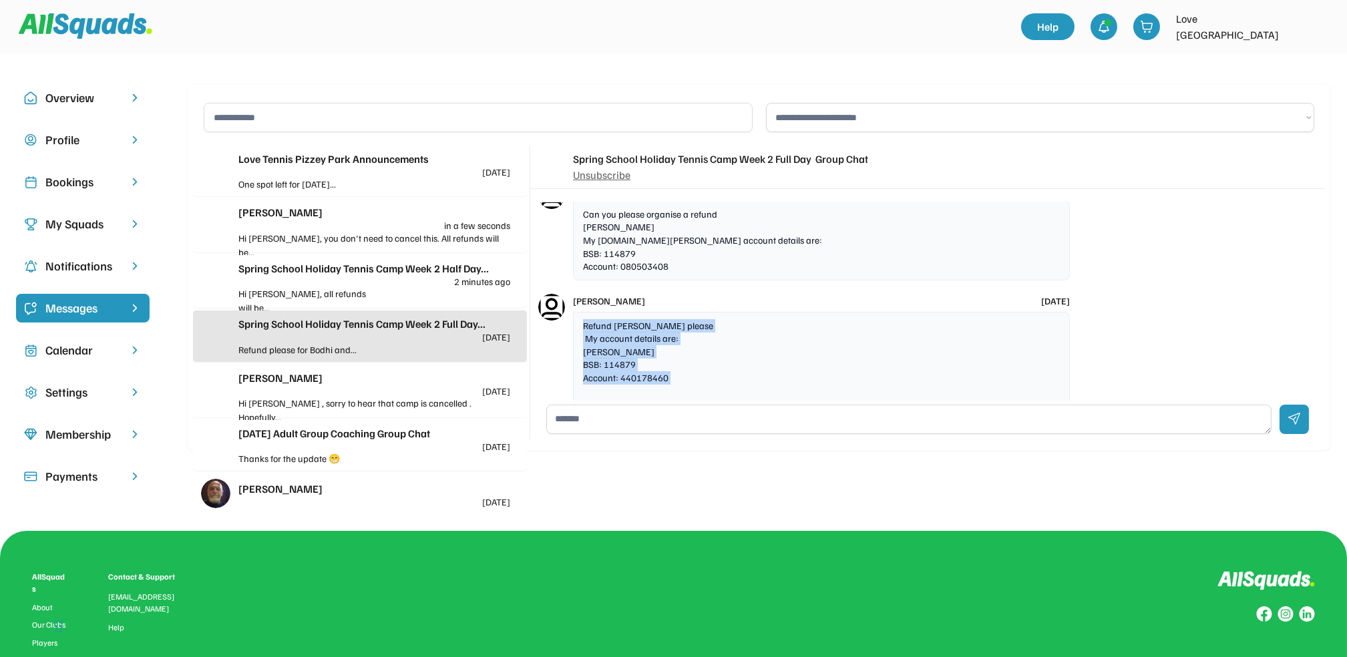
drag, startPoint x: 582, startPoint y: 311, endPoint x: 692, endPoint y: 375, distance: 127.2
click at [692, 375] on div "Refund [PERSON_NAME] please My account details are: [PERSON_NAME] BSB: 114879 A…" at bounding box center [821, 365] width 497 height 106
drag, startPoint x: 692, startPoint y: 375, endPoint x: 609, endPoint y: 325, distance: 96.8
copy div "Refund [PERSON_NAME] please My account details are: [PERSON_NAME] BSB: 114879 A…"
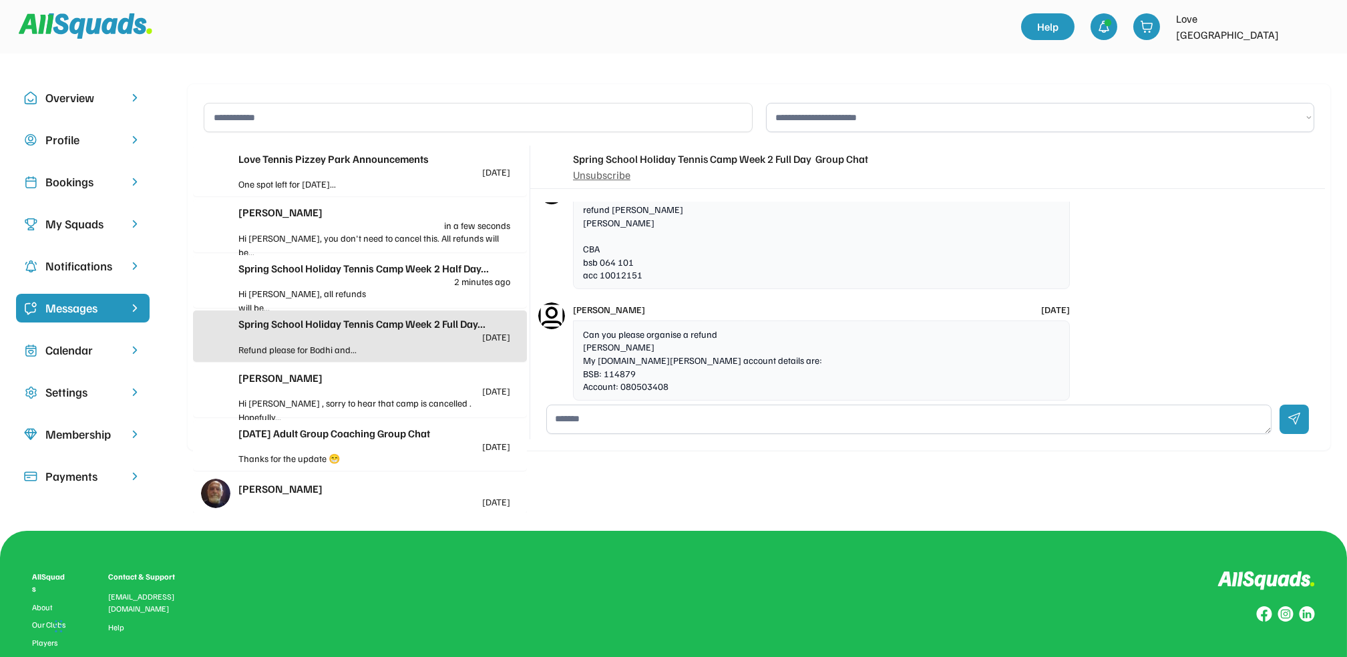
scroll to position [1263, 0]
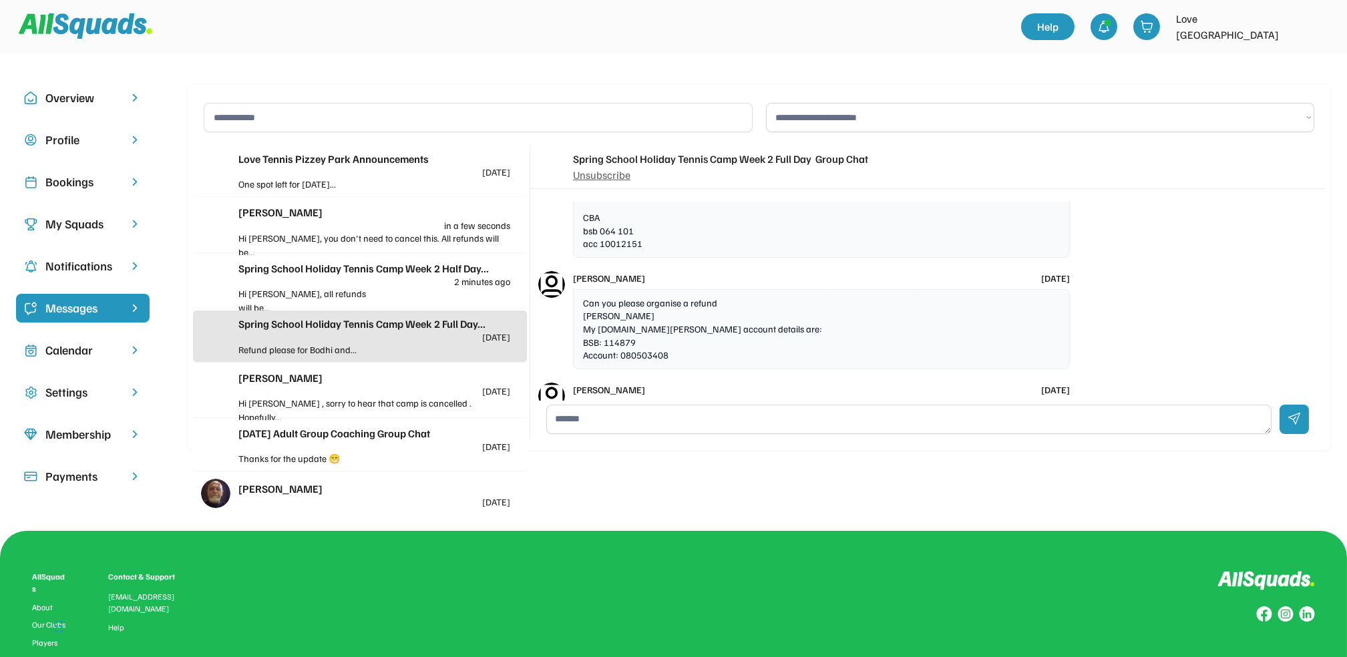
drag, startPoint x: 580, startPoint y: 303, endPoint x: 693, endPoint y: 346, distance: 120.7
click at [693, 346] on div "Can you please organise a refund [PERSON_NAME] My [DOMAIN_NAME][PERSON_NAME] ac…" at bounding box center [821, 329] width 497 height 80
drag, startPoint x: 693, startPoint y: 346, endPoint x: 619, endPoint y: 333, distance: 75.2
copy div "[PERSON_NAME] My [DOMAIN_NAME][PERSON_NAME] account details are: BSB: 114879 Ac…"
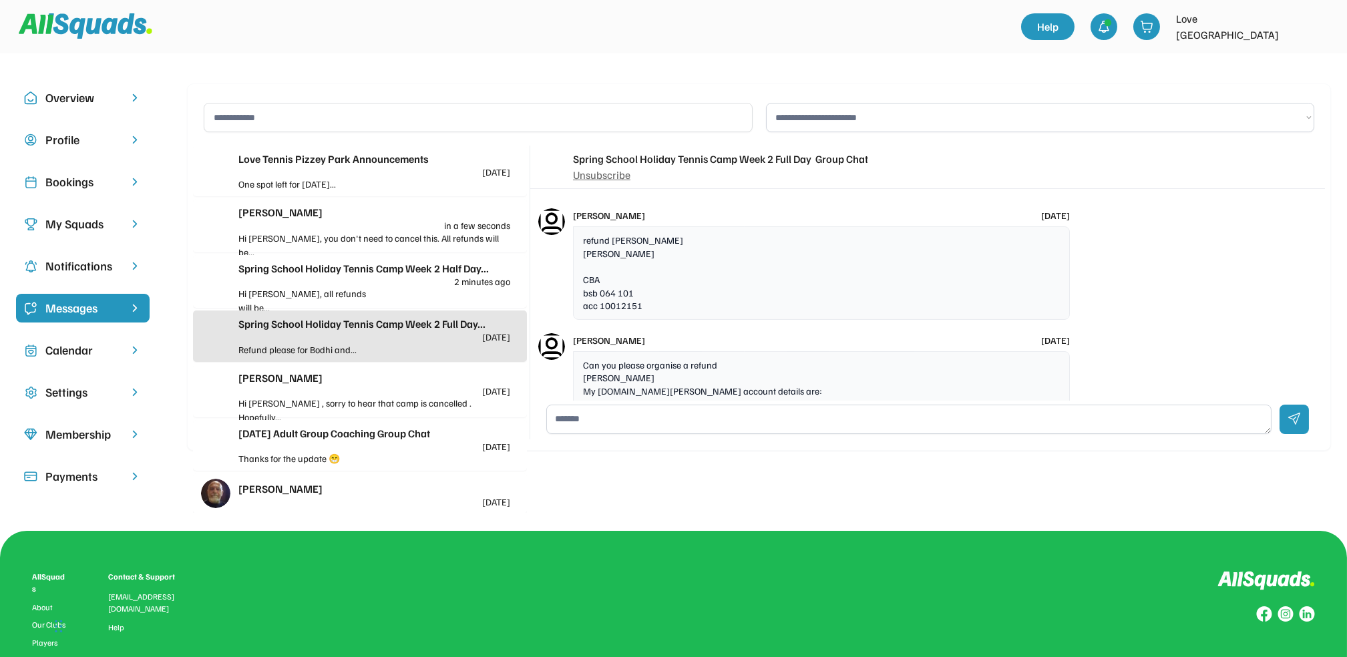
scroll to position [1174, 0]
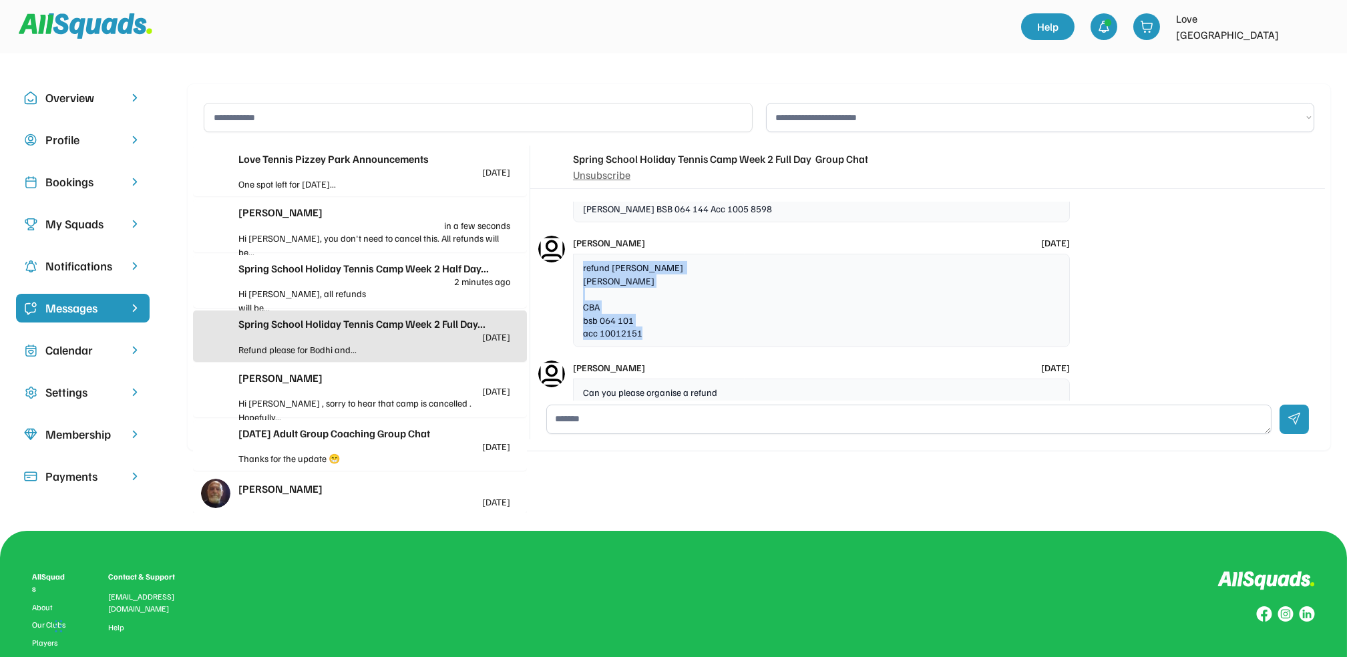
drag, startPoint x: 584, startPoint y: 256, endPoint x: 667, endPoint y: 326, distance: 109.1
click at [667, 326] on div "refund [PERSON_NAME] [PERSON_NAME] CBA bsb 064 101 acc 10012151" at bounding box center [821, 301] width 497 height 94
drag, startPoint x: 667, startPoint y: 326, endPoint x: 616, endPoint y: 318, distance: 52.1
copy div "refund [PERSON_NAME] [PERSON_NAME] CBA bsb 064 101 acc 10012151"
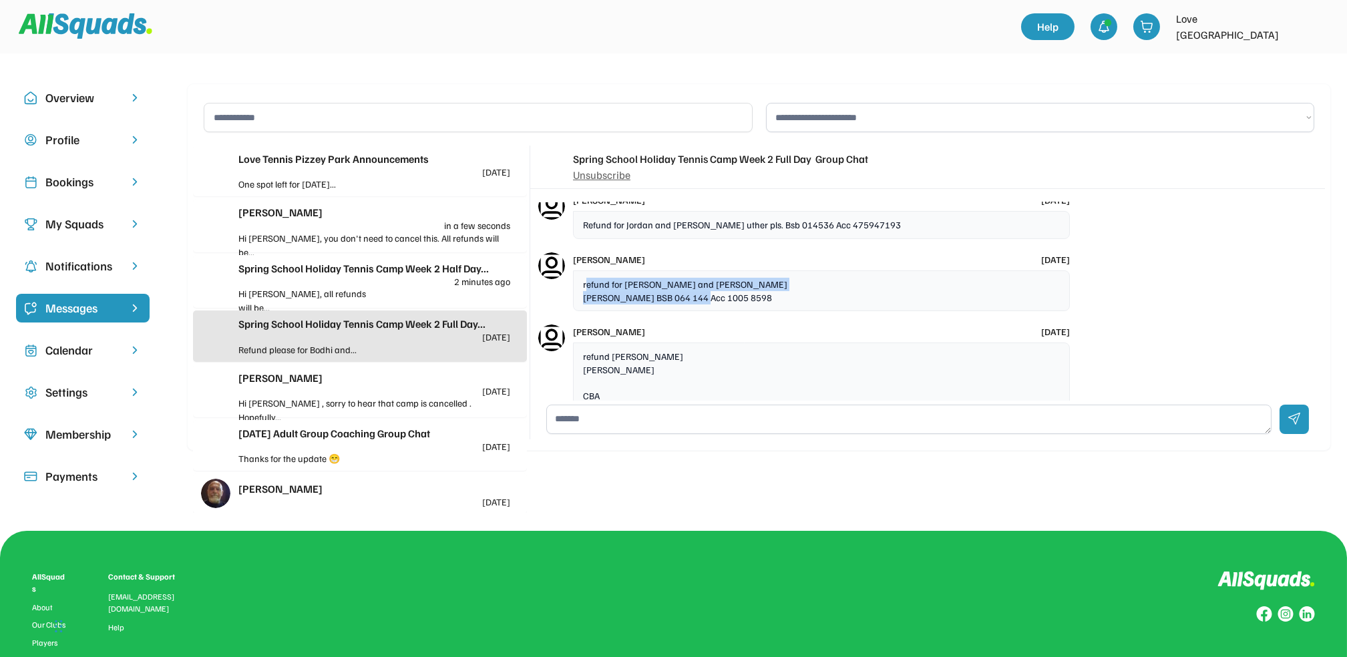
drag, startPoint x: 585, startPoint y: 273, endPoint x: 774, endPoint y: 300, distance: 191.7
click at [774, 300] on div "[PERSON_NAME] [DATE] refund for [PERSON_NAME] and [PERSON_NAME] [PERSON_NAME] B…" at bounding box center [808, 281] width 556 height 69
drag, startPoint x: 774, startPoint y: 300, endPoint x: 665, endPoint y: 279, distance: 111.6
copy div "efund for [PERSON_NAME] and [PERSON_NAME] [PERSON_NAME] BSB 064 144 Acc 1005 85…"
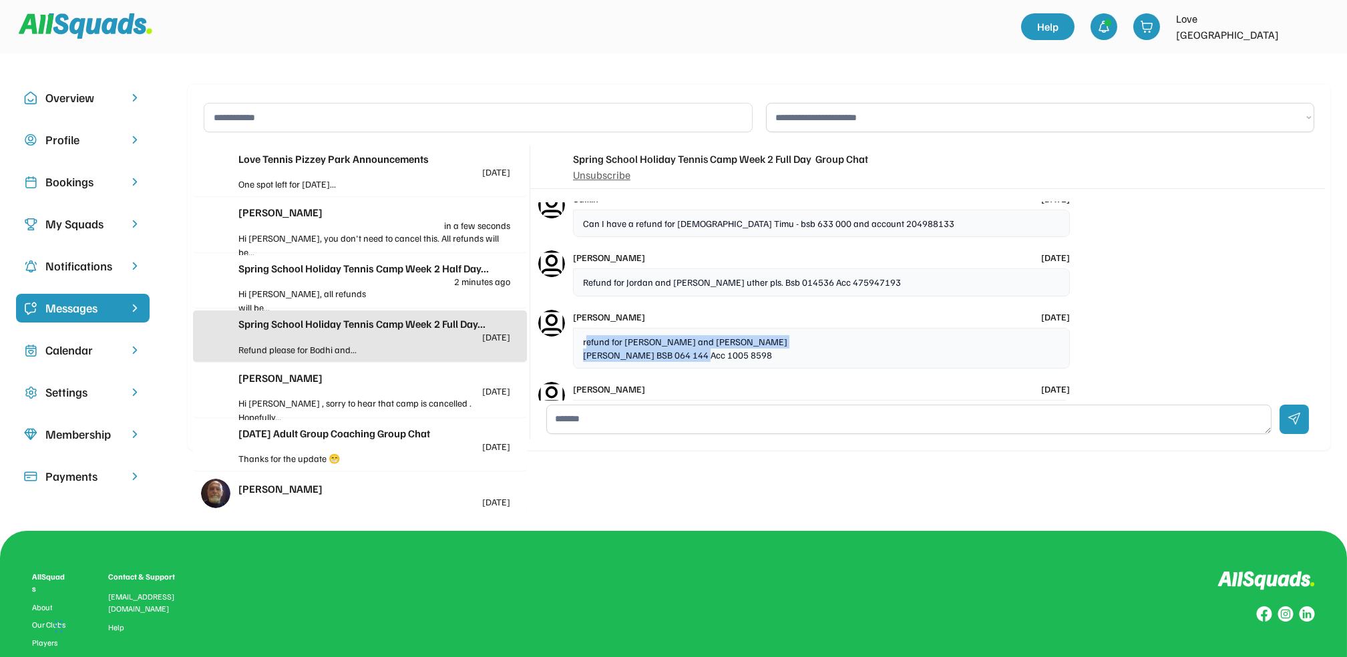
scroll to position [996, 0]
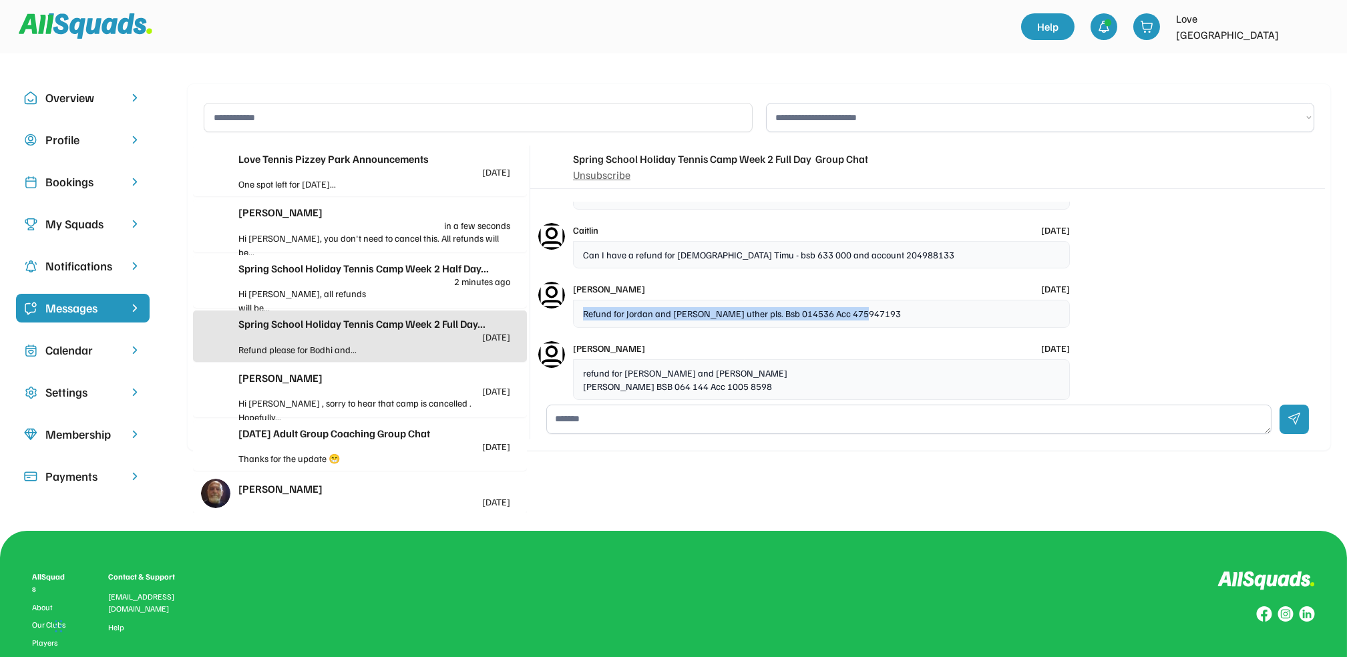
drag, startPoint x: 578, startPoint y: 303, endPoint x: 878, endPoint y: 307, distance: 300.0
click at [878, 307] on div "Refund for Jordan and [PERSON_NAME] uther pls. Bsb 014536 Acc 475947193" at bounding box center [821, 314] width 497 height 28
drag, startPoint x: 878, startPoint y: 307, endPoint x: 810, endPoint y: 301, distance: 68.3
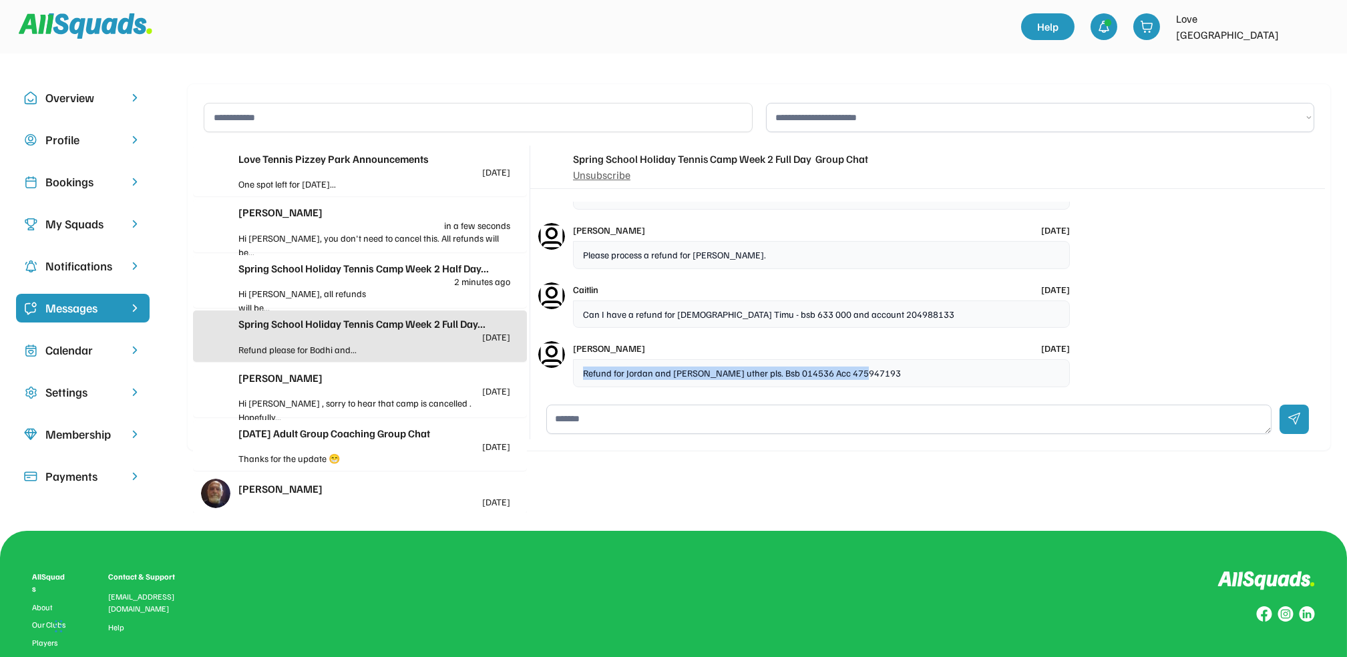
scroll to position [906, 0]
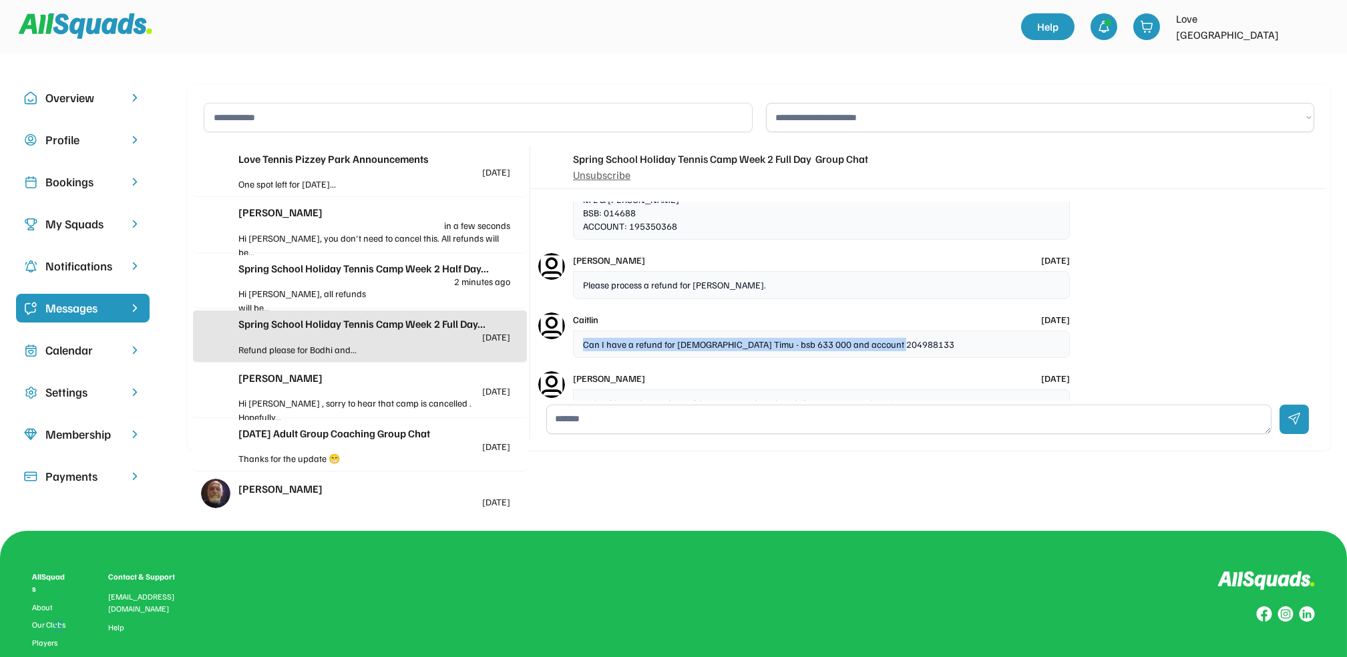
drag, startPoint x: 585, startPoint y: 334, endPoint x: 906, endPoint y: 343, distance: 320.8
click at [906, 343] on div "Can I have a refund for [DEMOGRAPHIC_DATA] Timu - bsb 633 000 and account 20498…" at bounding box center [821, 345] width 497 height 28
drag, startPoint x: 906, startPoint y: 343, endPoint x: 800, endPoint y: 335, distance: 105.9
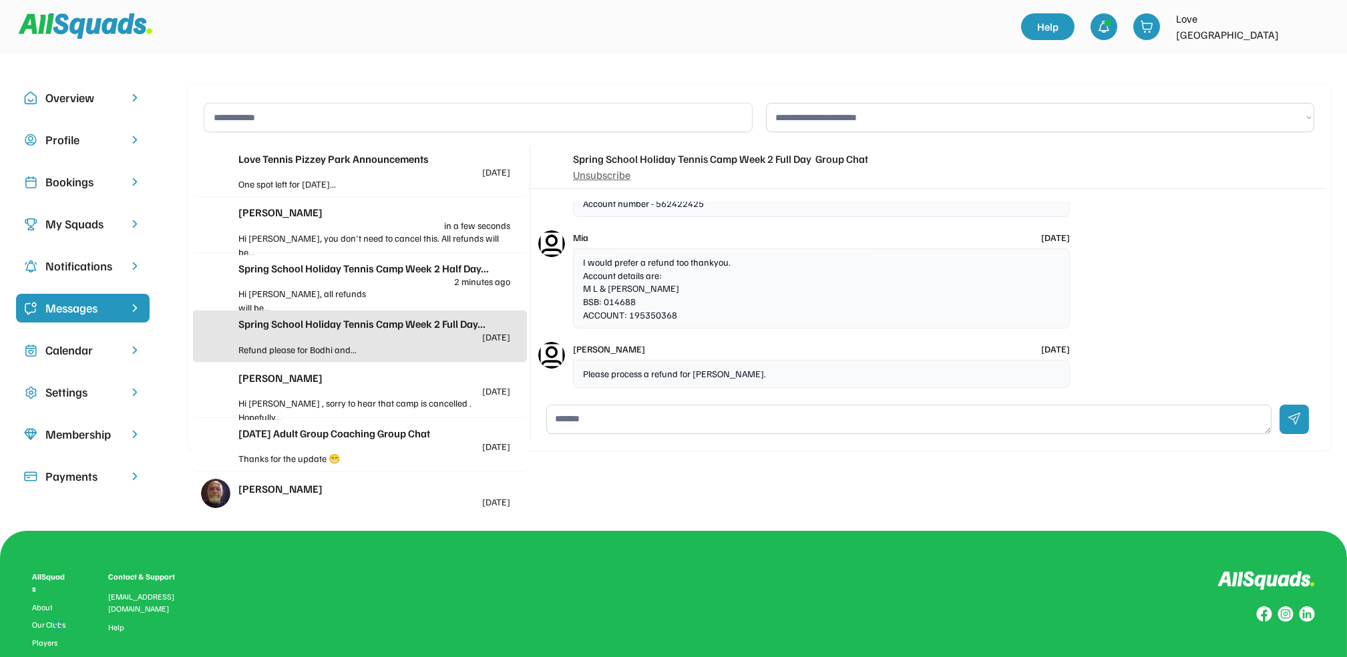
drag, startPoint x: 581, startPoint y: 361, endPoint x: 786, endPoint y: 363, distance: 204.4
click at [786, 363] on div "Please process a refund for [PERSON_NAME]." at bounding box center [821, 374] width 497 height 28
drag, startPoint x: 786, startPoint y: 363, endPoint x: 724, endPoint y: 364, distance: 61.5
drag, startPoint x: 581, startPoint y: 267, endPoint x: 688, endPoint y: 306, distance: 113.9
click at [688, 306] on div "I would prefer a refund too thankyou. Account details are: M L & [PERSON_NAME] …" at bounding box center [821, 289] width 497 height 80
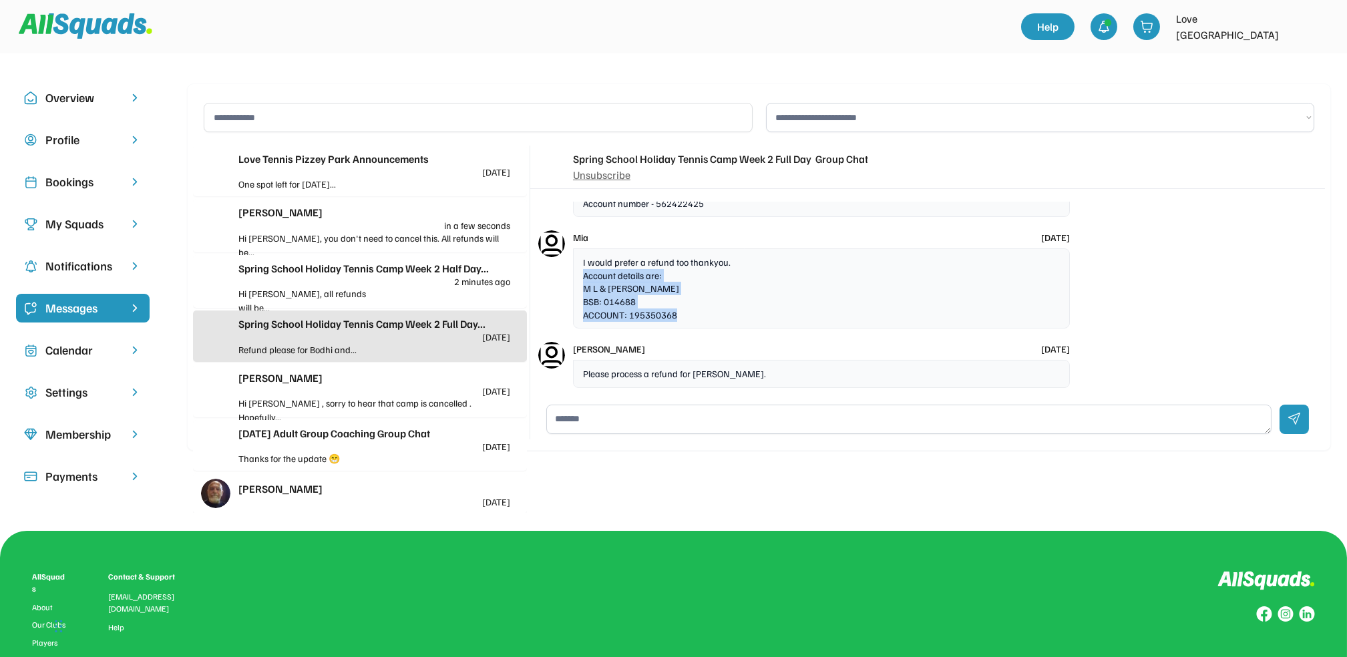
drag, startPoint x: 688, startPoint y: 306, endPoint x: 783, endPoint y: 311, distance: 95.0
click at [783, 311] on div "I would prefer a refund too thankyou. Account details are: M L & [PERSON_NAME] …" at bounding box center [821, 289] width 497 height 80
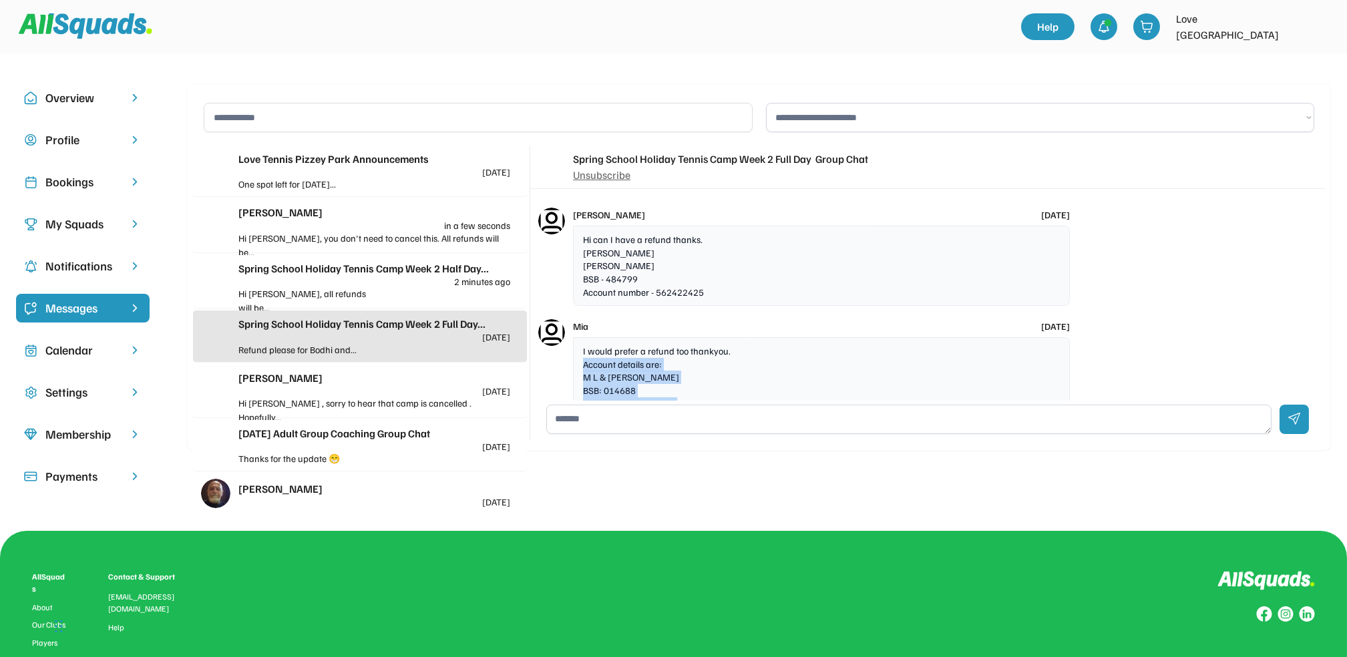
scroll to position [639, 0]
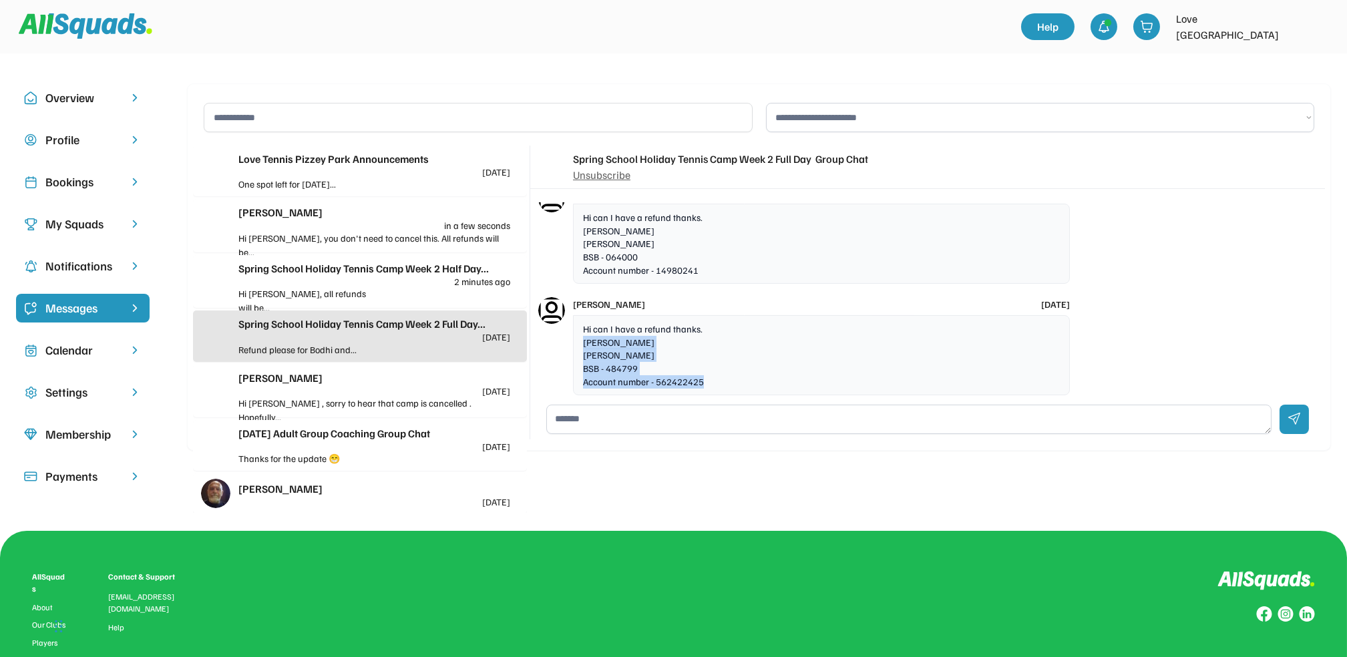
drag, startPoint x: 583, startPoint y: 316, endPoint x: 708, endPoint y: 359, distance: 132.3
click at [708, 359] on div "Hi can I have a refund thanks. [PERSON_NAME] [PERSON_NAME] BSB - 484799 Account…" at bounding box center [821, 355] width 497 height 80
drag, startPoint x: 708, startPoint y: 359, endPoint x: 638, endPoint y: 344, distance: 71.8
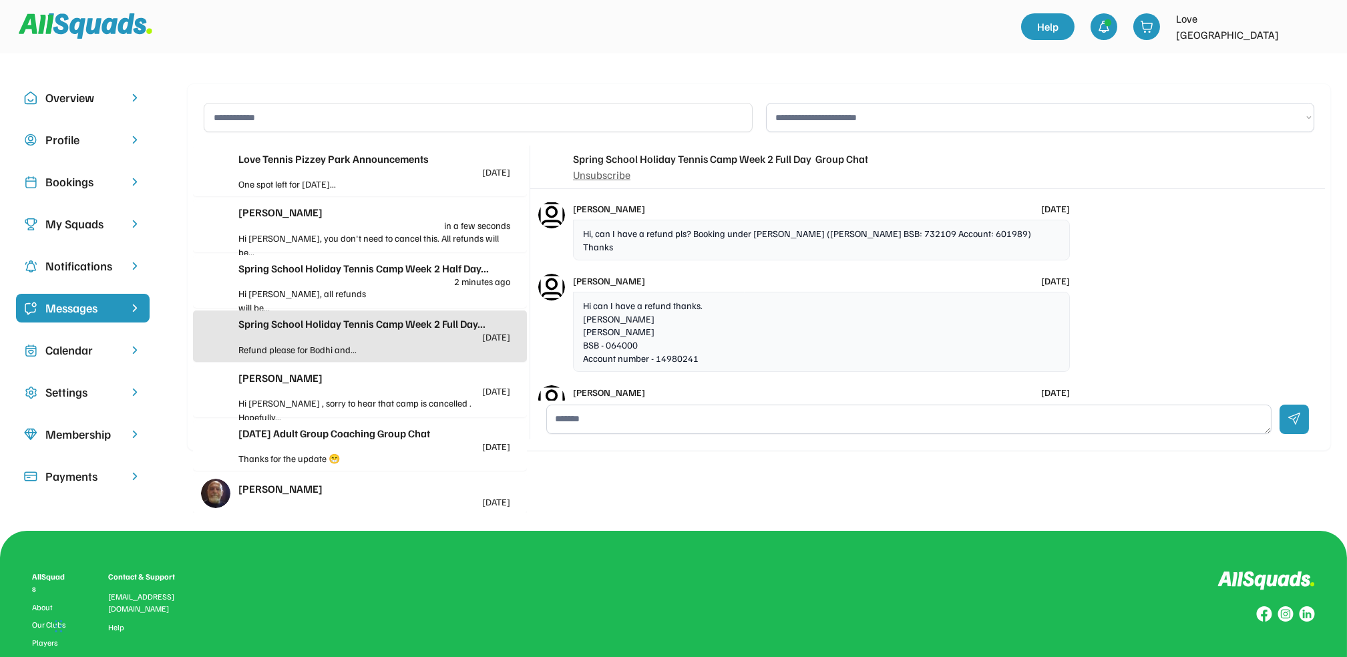
scroll to position [550, 0]
drag, startPoint x: 580, startPoint y: 295, endPoint x: 721, endPoint y: 337, distance: 147.7
click at [721, 337] on div "Hi can I have a refund thanks. [PERSON_NAME] [PERSON_NAME] BSB - 064000 Account…" at bounding box center [821, 333] width 497 height 80
drag, startPoint x: 721, startPoint y: 337, endPoint x: 625, endPoint y: 320, distance: 98.4
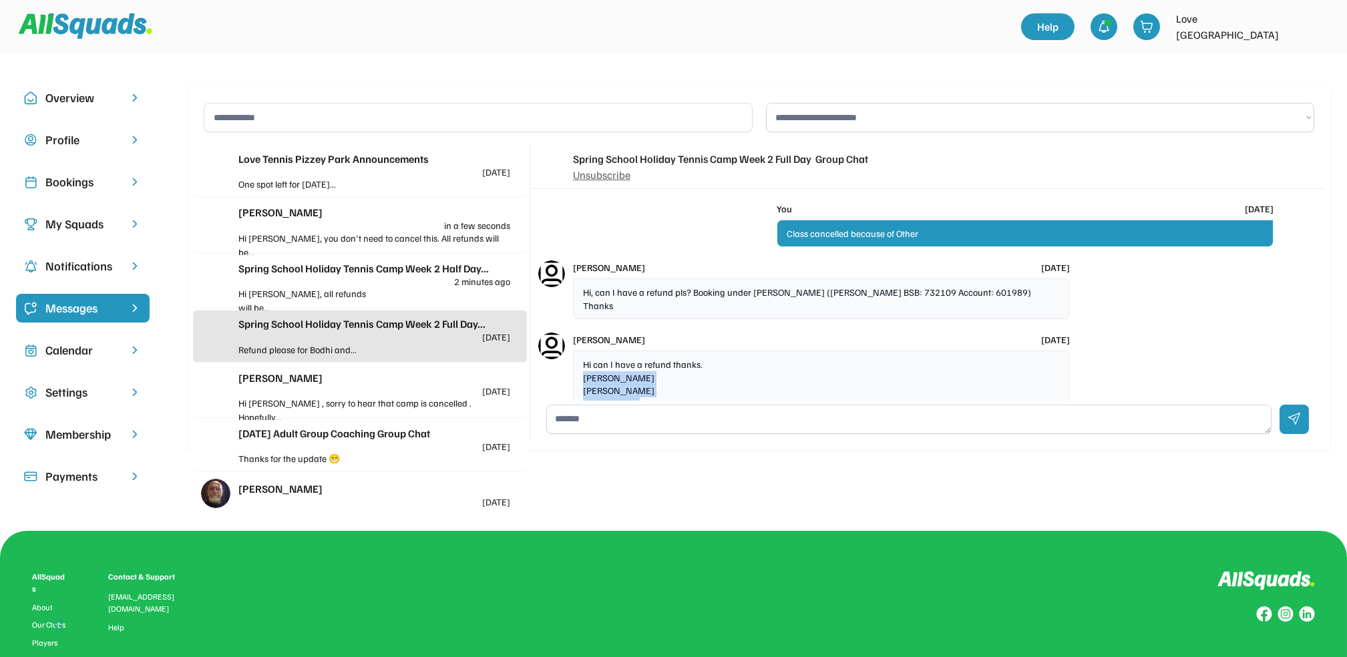
scroll to position [462, 0]
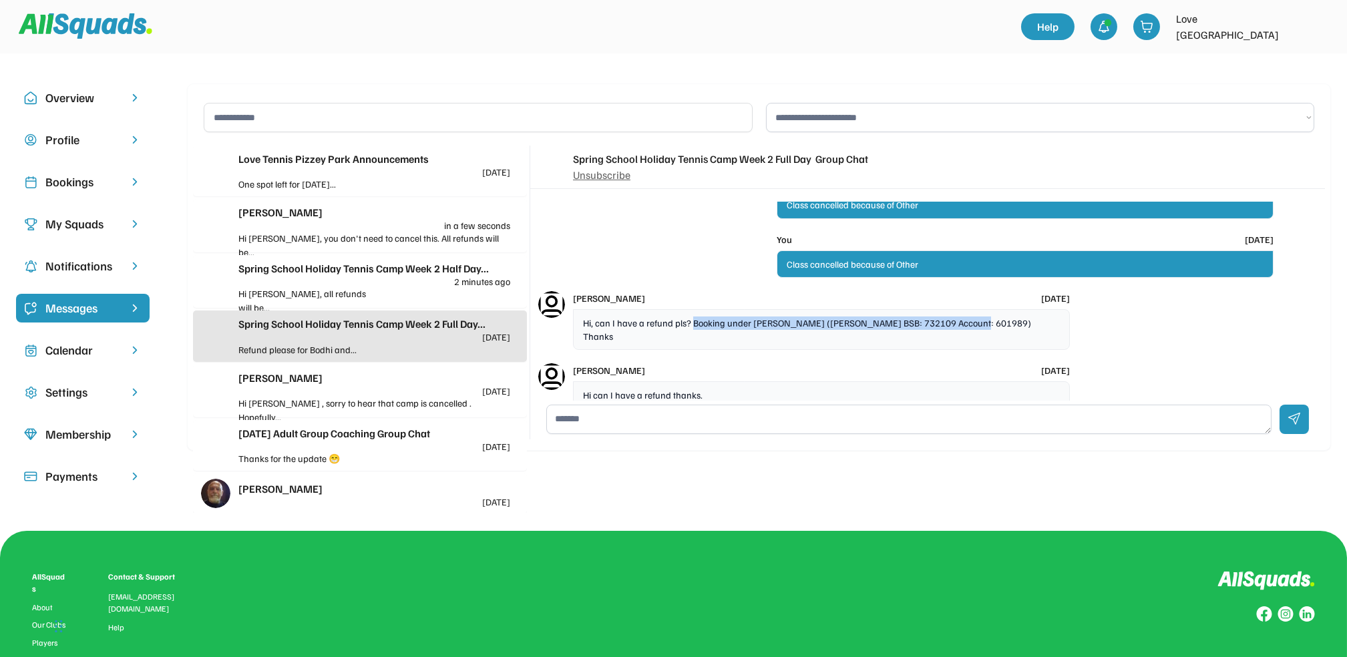
drag, startPoint x: 689, startPoint y: 313, endPoint x: 955, endPoint y: 320, distance: 265.3
click at [955, 320] on div "Hi, can I have a refund pls? Booking under [PERSON_NAME] ([PERSON_NAME] BSB: 73…" at bounding box center [821, 329] width 497 height 41
drag, startPoint x: 955, startPoint y: 320, endPoint x: 888, endPoint y: 315, distance: 67.0
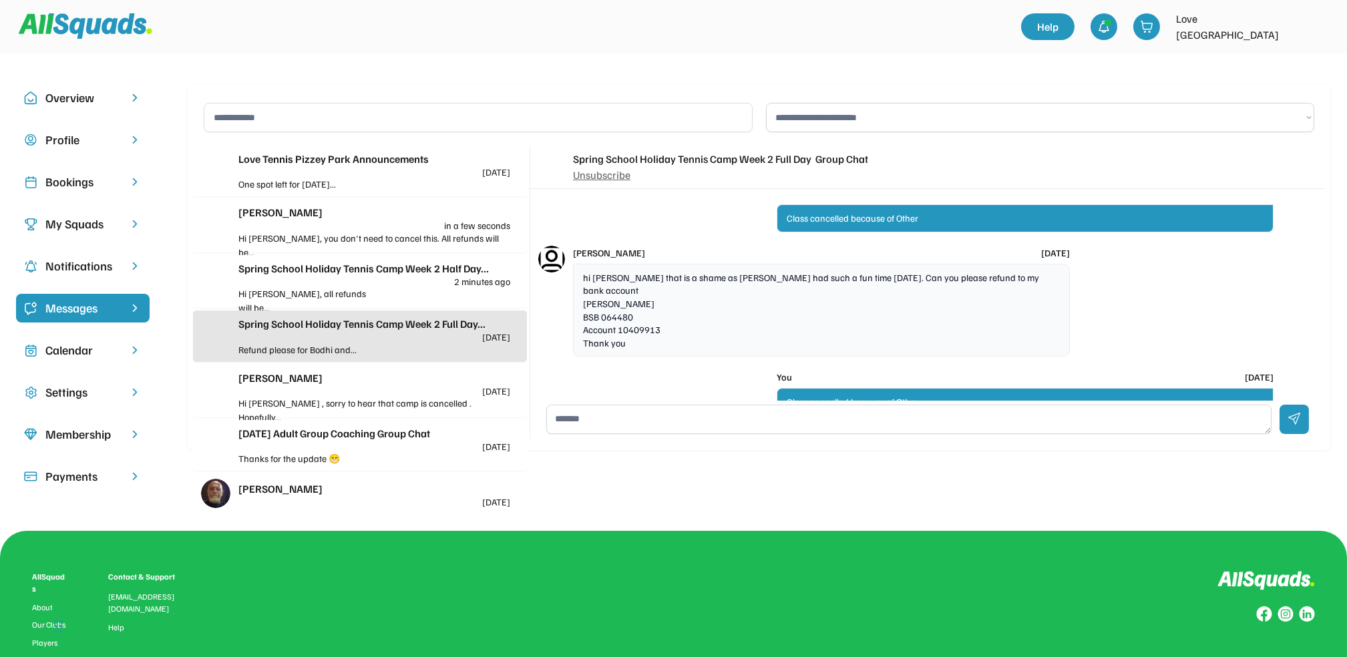
scroll to position [194, 0]
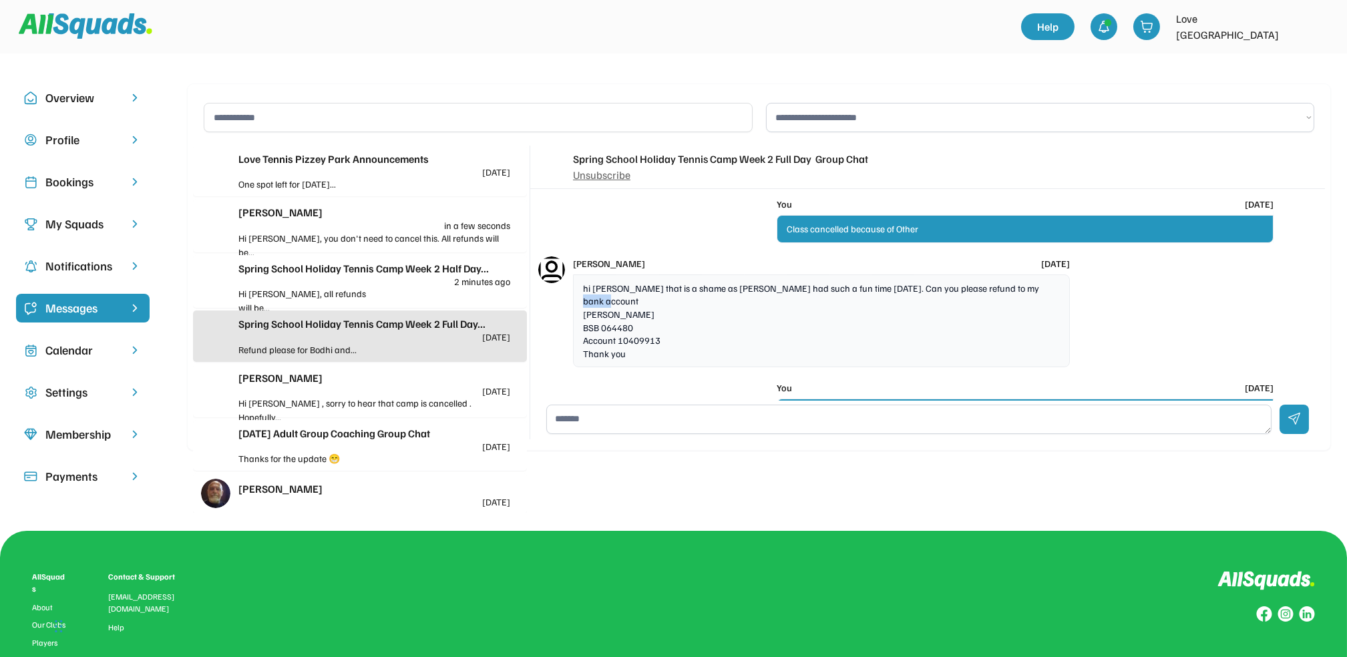
drag, startPoint x: 587, startPoint y: 303, endPoint x: 613, endPoint y: 305, distance: 26.8
click at [613, 305] on div "hi [PERSON_NAME] that is a shame as [PERSON_NAME] had such a fun time [DATE]. C…" at bounding box center [821, 322] width 497 height 94
drag, startPoint x: 613, startPoint y: 305, endPoint x: 579, endPoint y: 306, distance: 34.1
click at [579, 306] on div "hi [PERSON_NAME] that is a shame as [PERSON_NAME] had such a fun time [DATE]. C…" at bounding box center [821, 322] width 497 height 94
drag, startPoint x: 580, startPoint y: 301, endPoint x: 671, endPoint y: 340, distance: 99.6
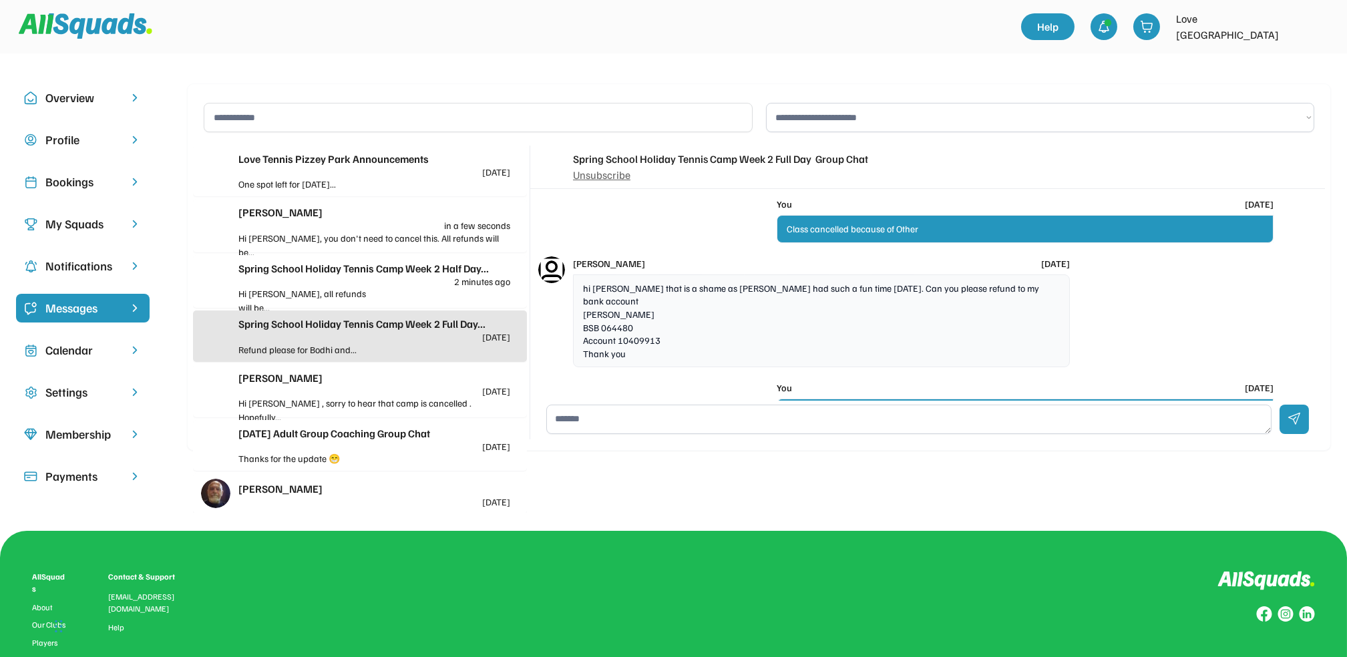
click at [671, 340] on div "hi [PERSON_NAME] that is a shame as [PERSON_NAME] had such a fun time [DATE]. C…" at bounding box center [821, 322] width 497 height 94
drag, startPoint x: 671, startPoint y: 340, endPoint x: 609, endPoint y: 324, distance: 64.2
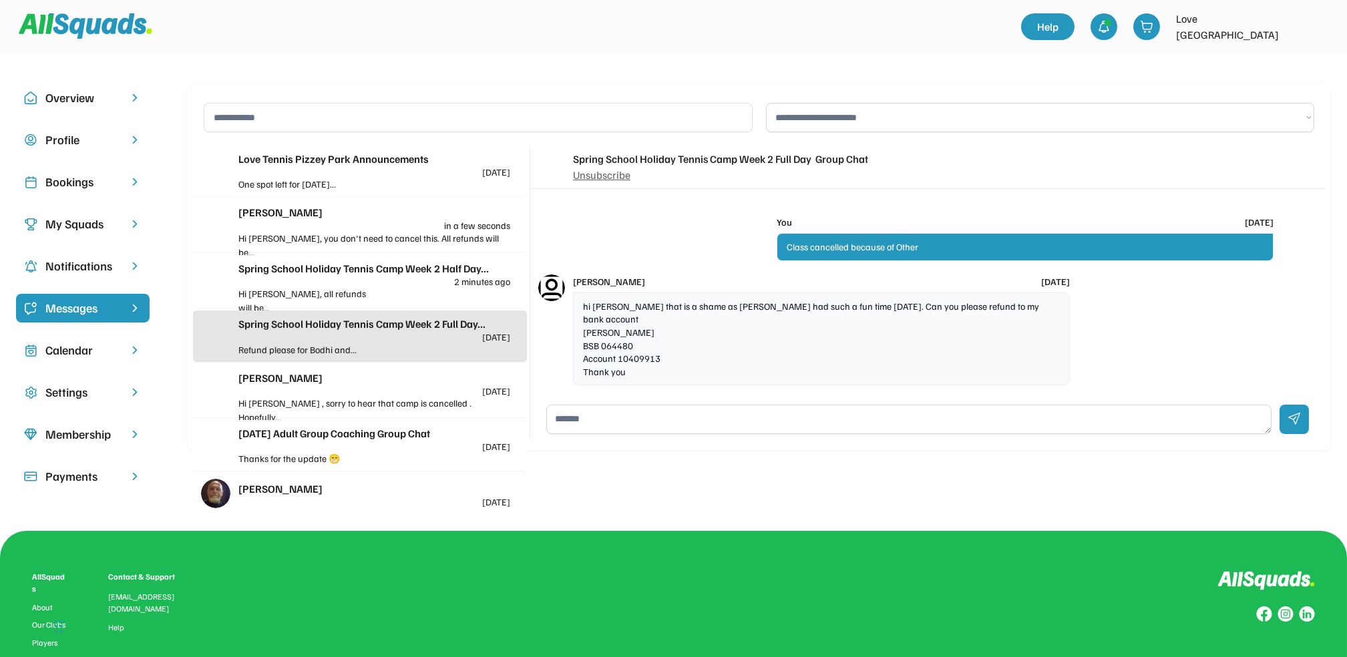
scroll to position [178, 0]
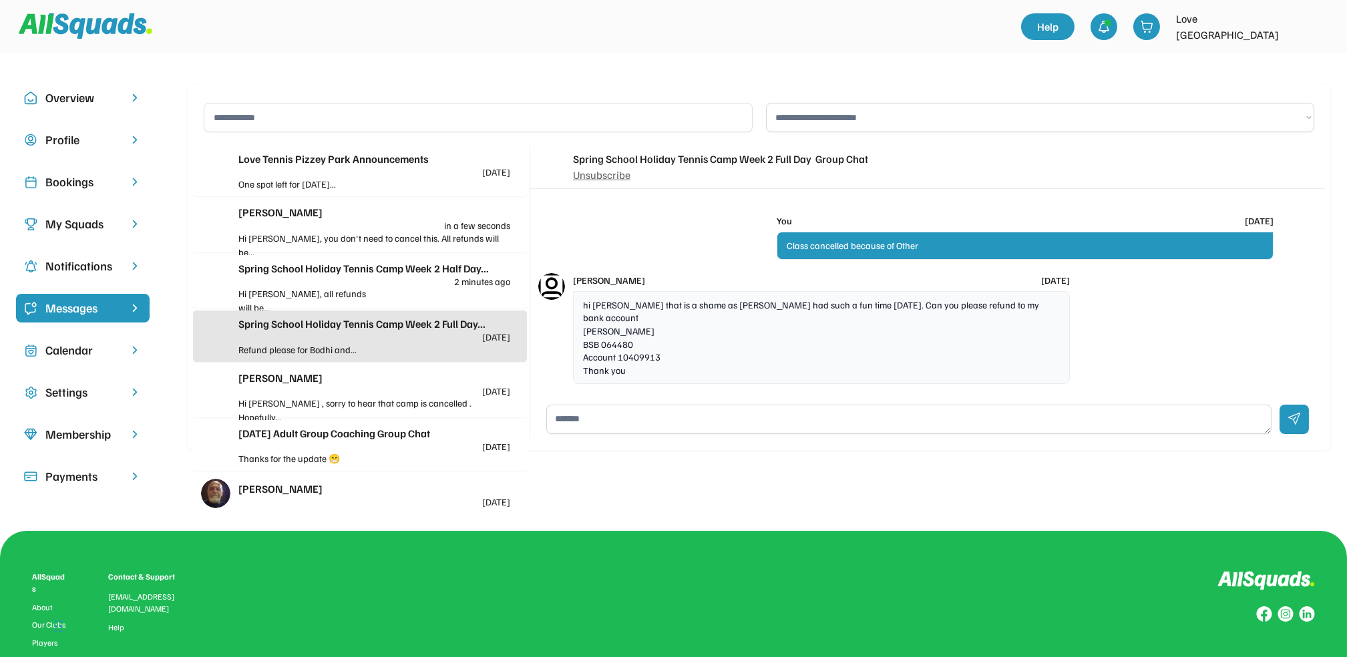
click at [703, 418] on textarea at bounding box center [908, 419] width 725 height 29
click at [935, 418] on textarea "**********" at bounding box center [908, 419] width 725 height 29
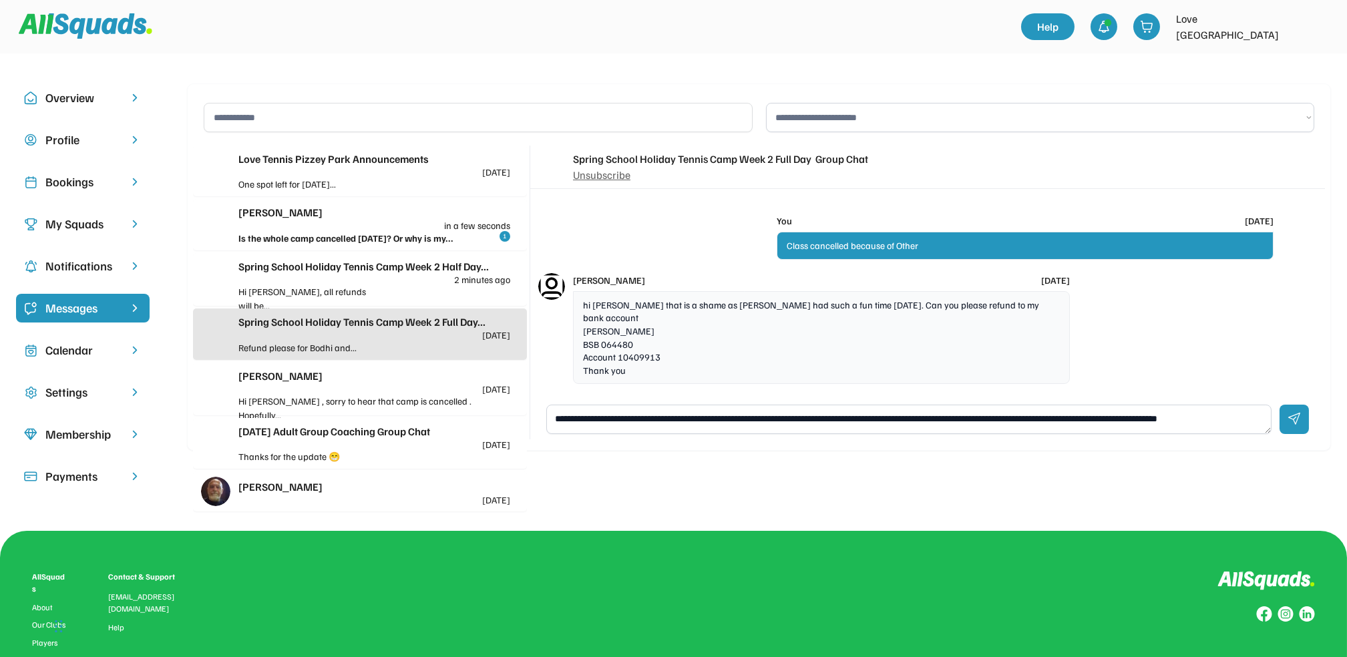
scroll to position [5, 0]
type textarea "**********"
click at [1287, 418] on div at bounding box center [1294, 419] width 29 height 29
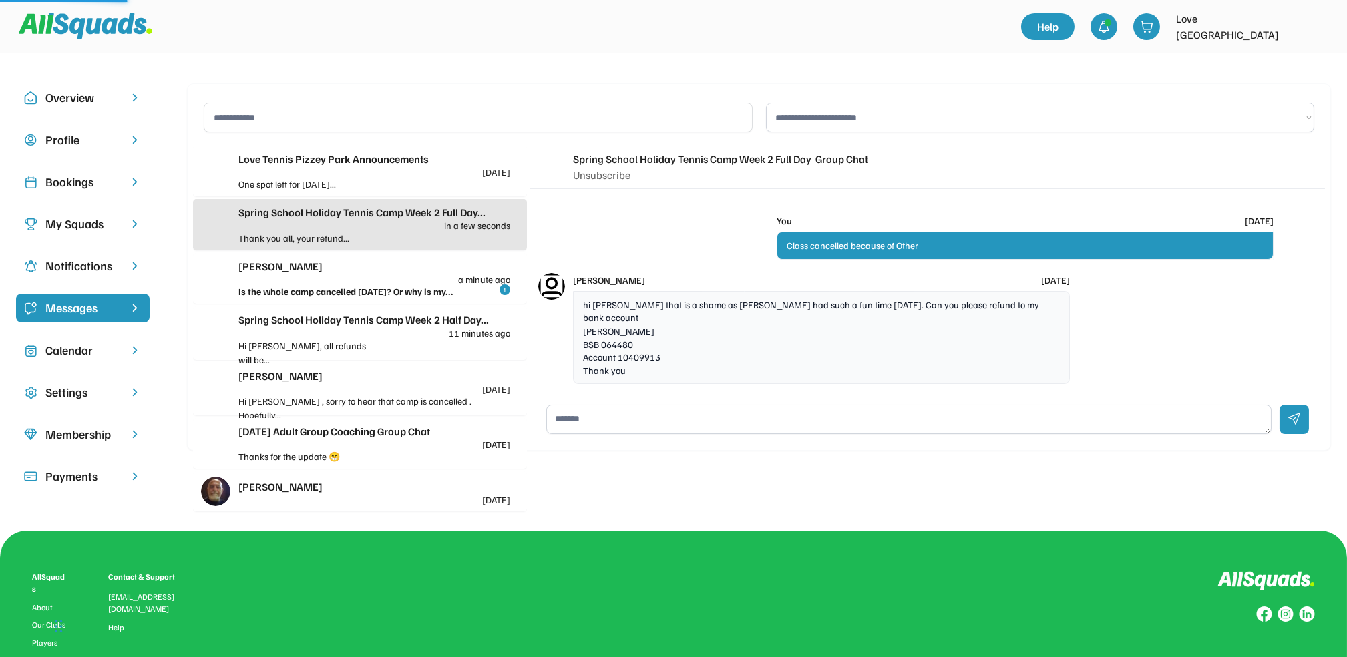
scroll to position [0, 0]
click at [271, 278] on div "[PERSON_NAME] a minute ago" at bounding box center [374, 272] width 272 height 26
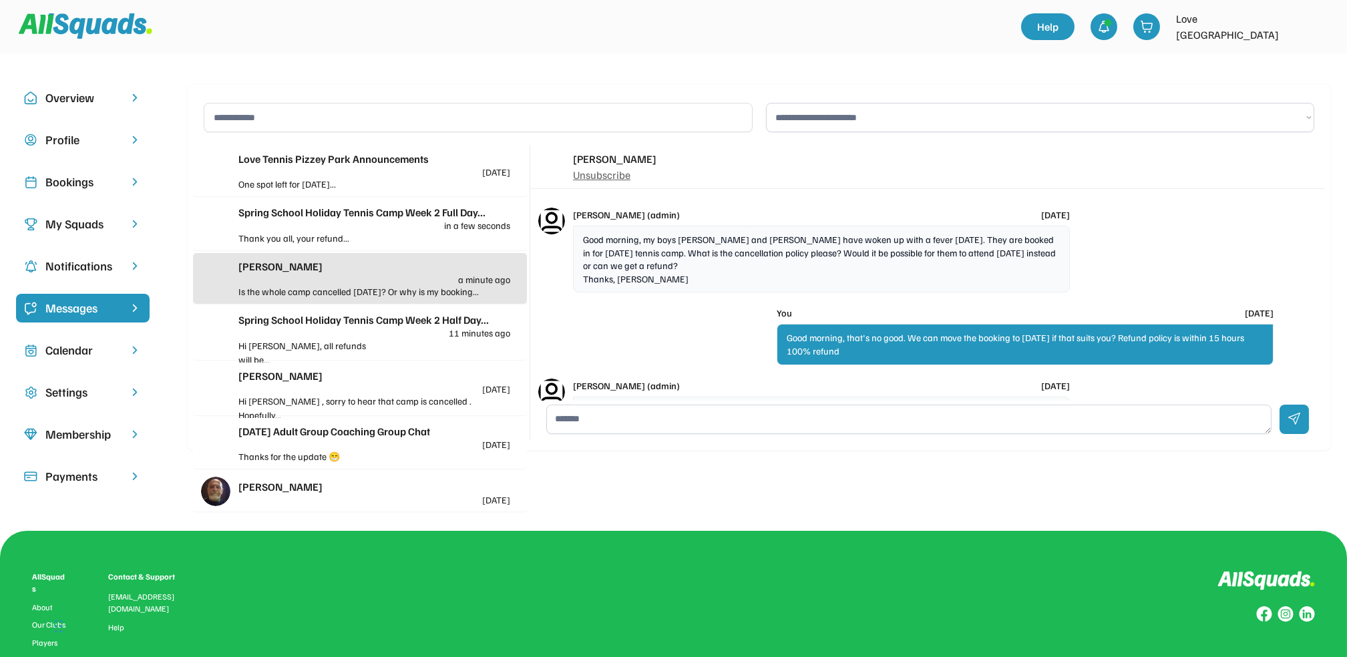
scroll to position [351, 0]
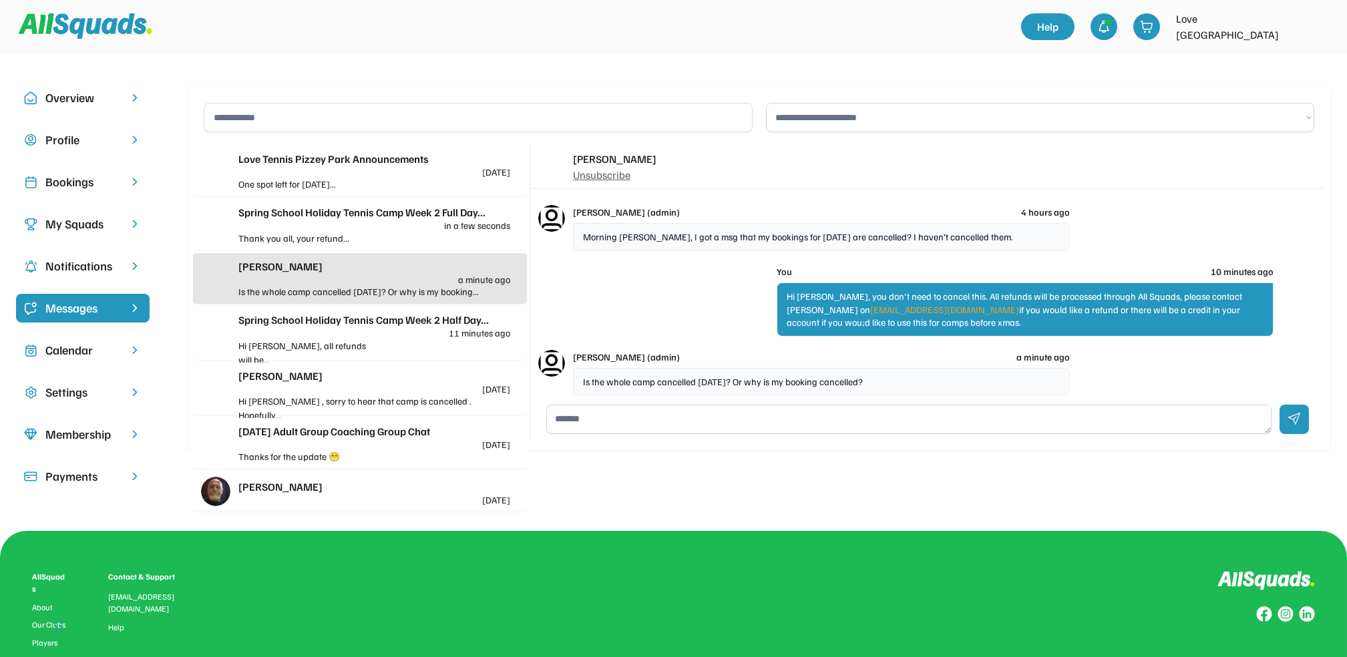
click at [595, 428] on textarea at bounding box center [908, 419] width 725 height 29
type textarea "**********"
click at [1295, 416] on div at bounding box center [1294, 419] width 29 height 29
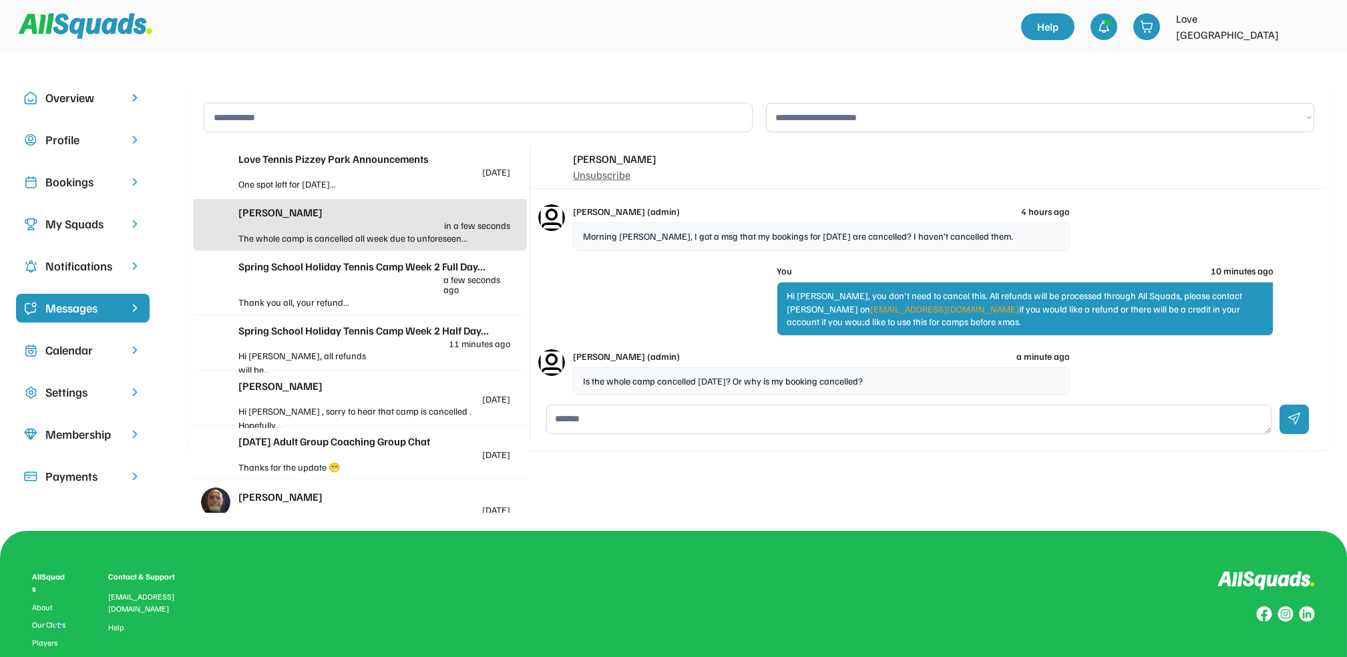
click at [328, 298] on div "Thank you all, your refund..." at bounding box center [306, 302] width 136 height 14
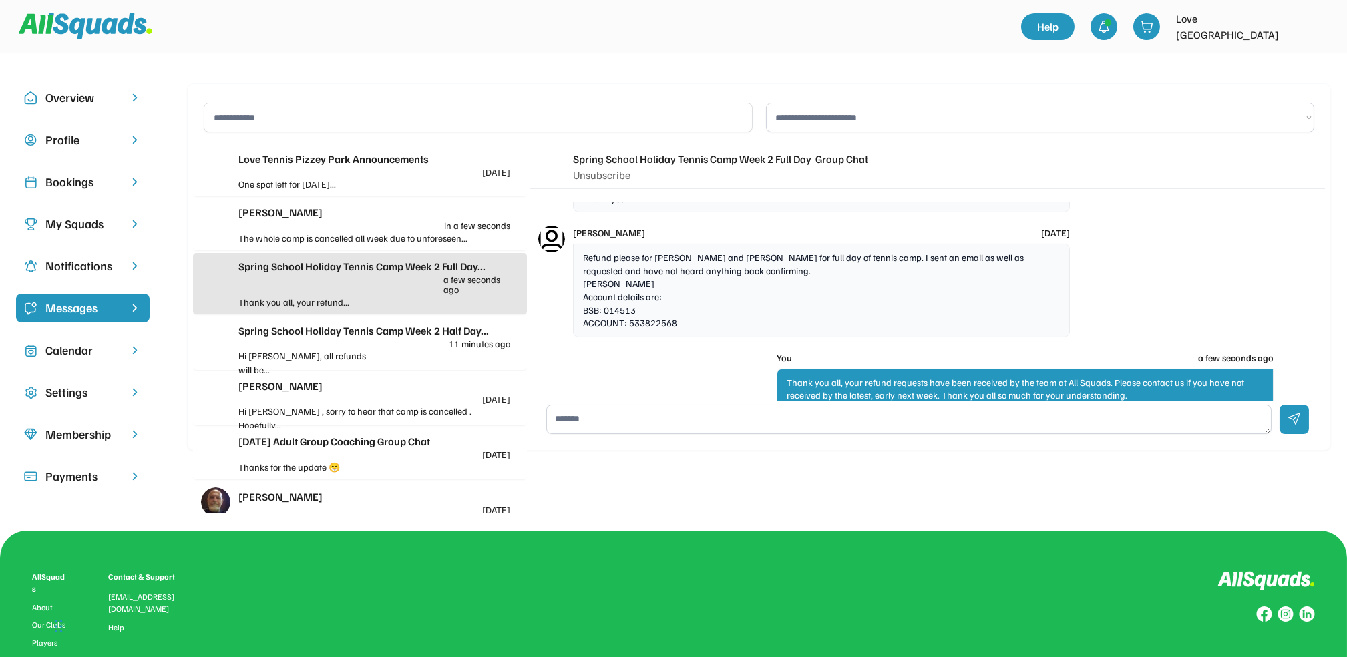
scroll to position [2493, 0]
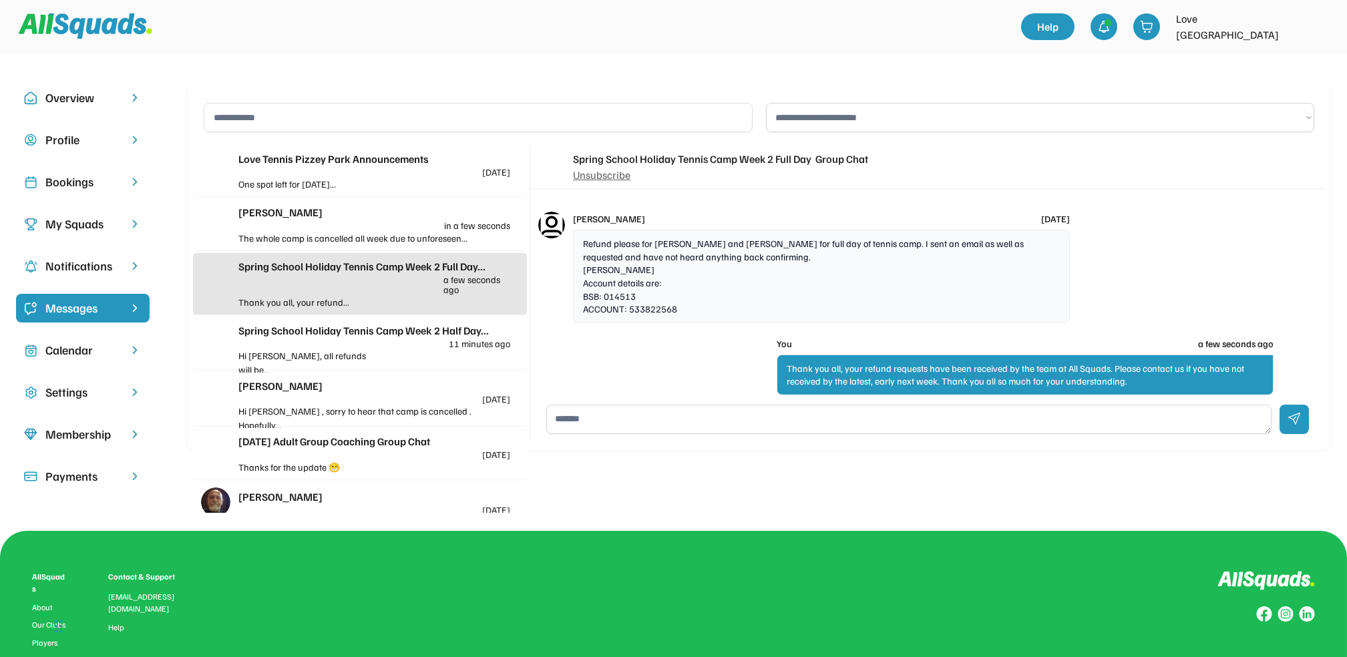
click at [81, 184] on div "Bookings" at bounding box center [82, 182] width 75 height 18
